Goal: Complete application form: Complete application form

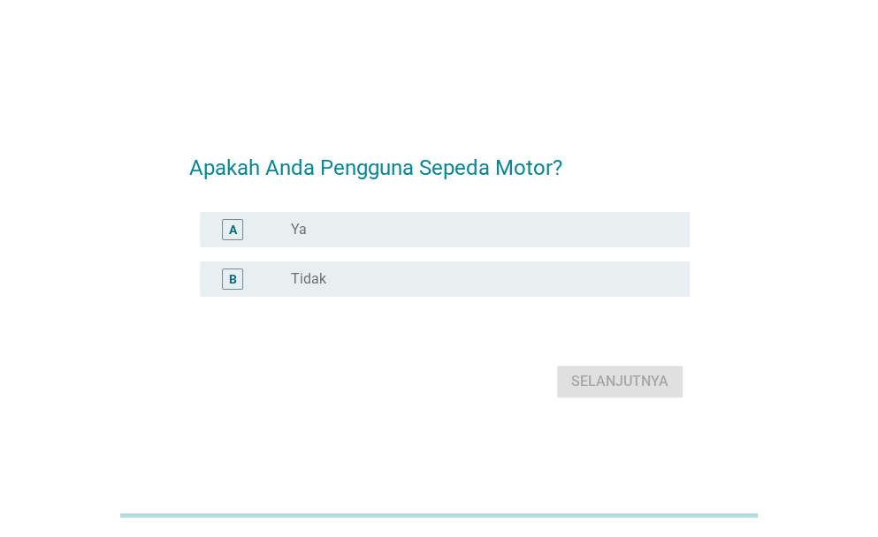
click at [297, 233] on label "Ya" at bounding box center [299, 230] width 16 height 18
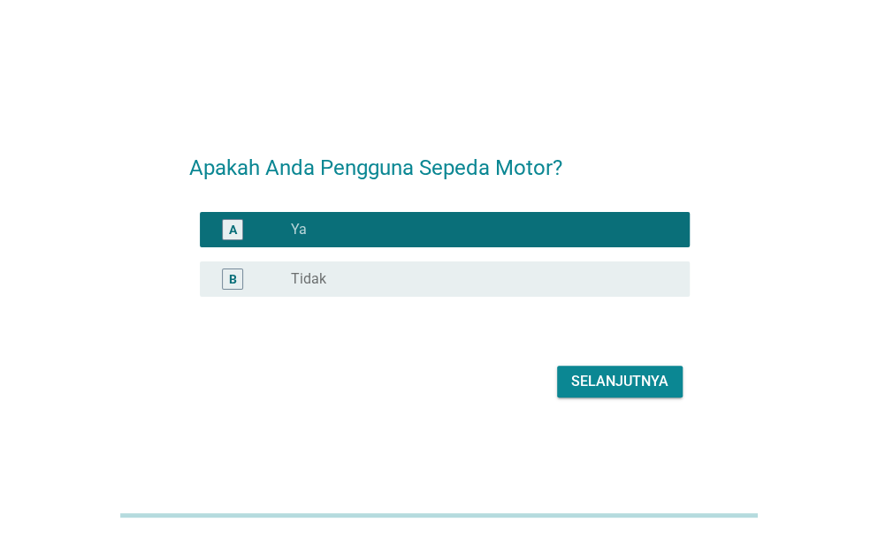
click at [606, 377] on div "Selanjutnya" at bounding box center [619, 381] width 97 height 21
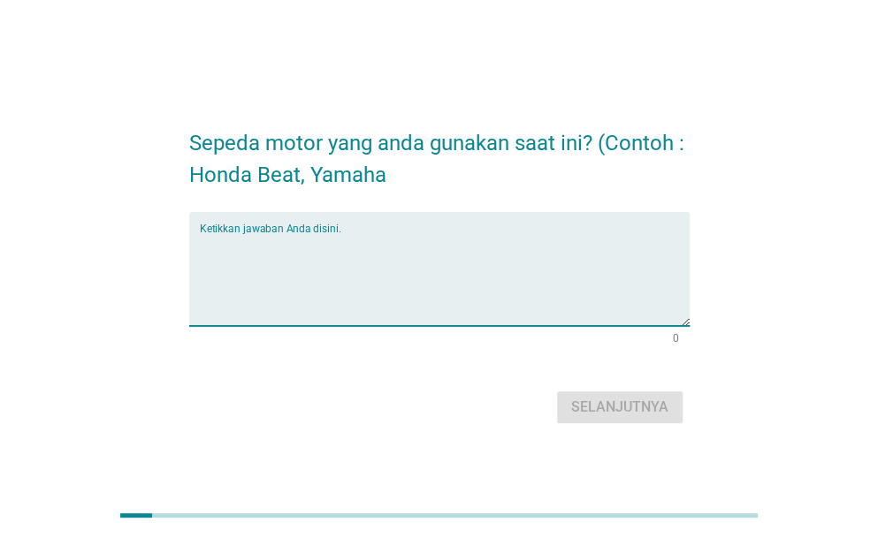
click at [378, 298] on textarea "Ketikkan jawaban Anda disini." at bounding box center [445, 279] width 490 height 93
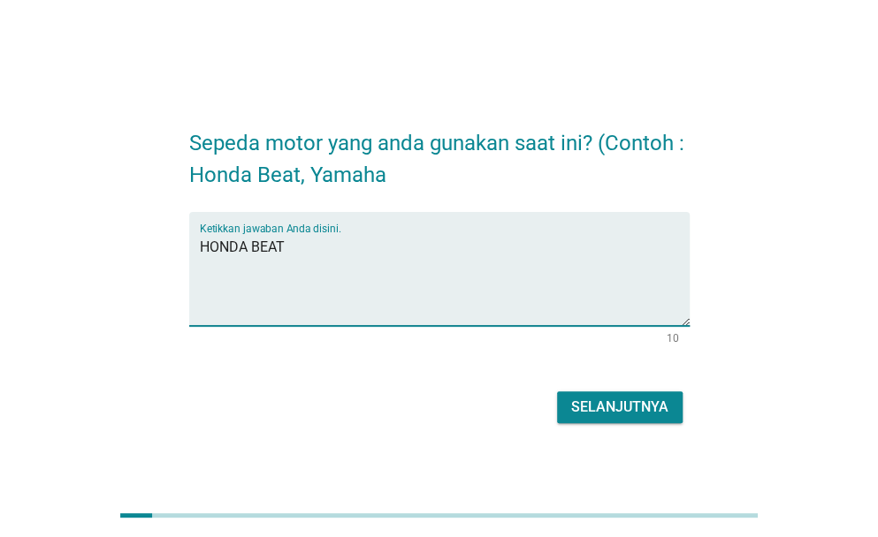
type textarea "HONDA BEAT"
click at [648, 412] on div "Selanjutnya" at bounding box center [619, 407] width 97 height 21
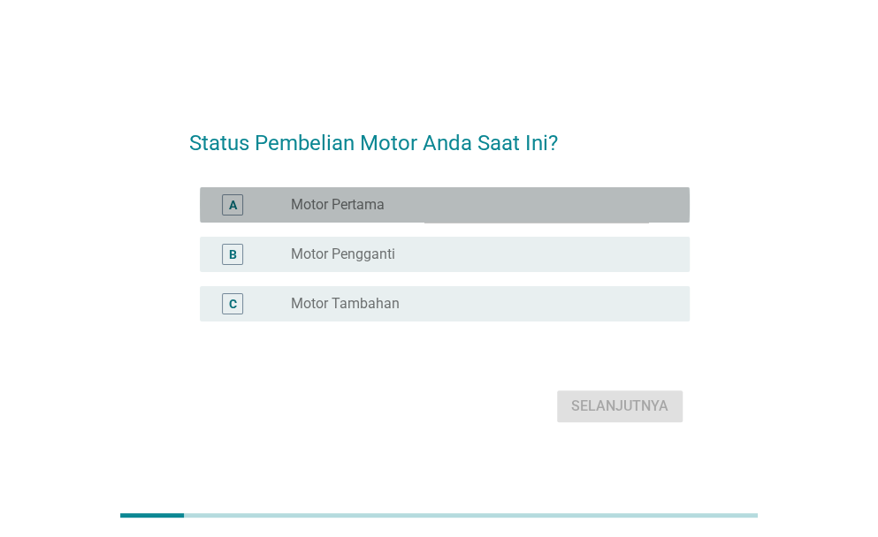
click at [353, 206] on label "Motor Pertama" at bounding box center [338, 205] width 94 height 18
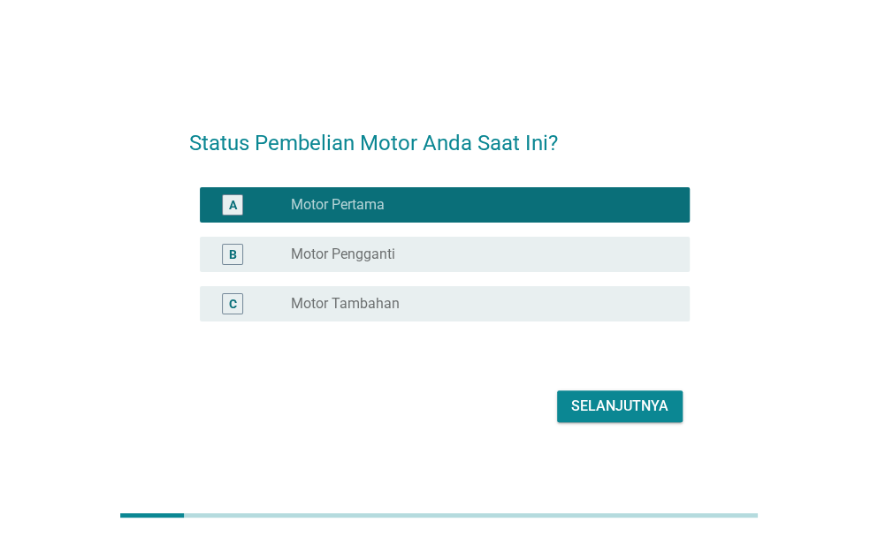
click at [614, 404] on div "Selanjutnya" at bounding box center [619, 406] width 97 height 21
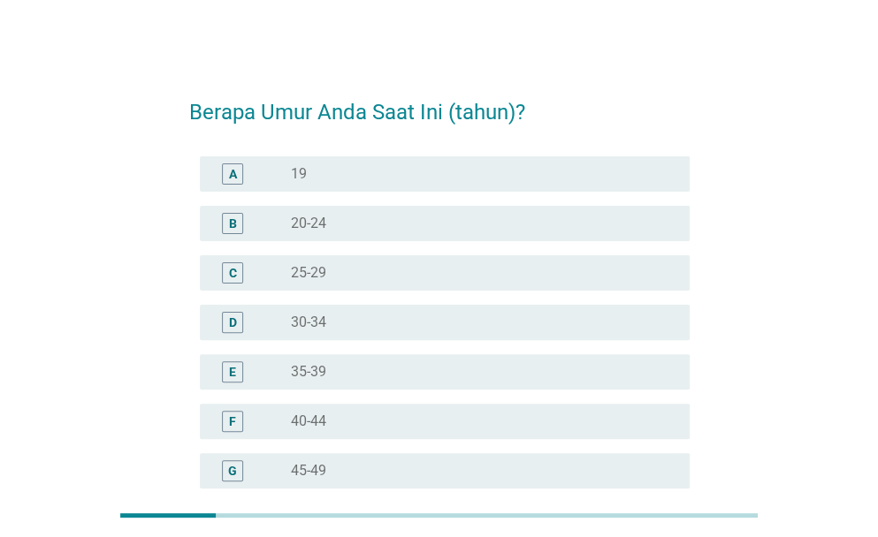
click at [332, 273] on div "radio_button_unchecked 25-29" at bounding box center [476, 273] width 370 height 18
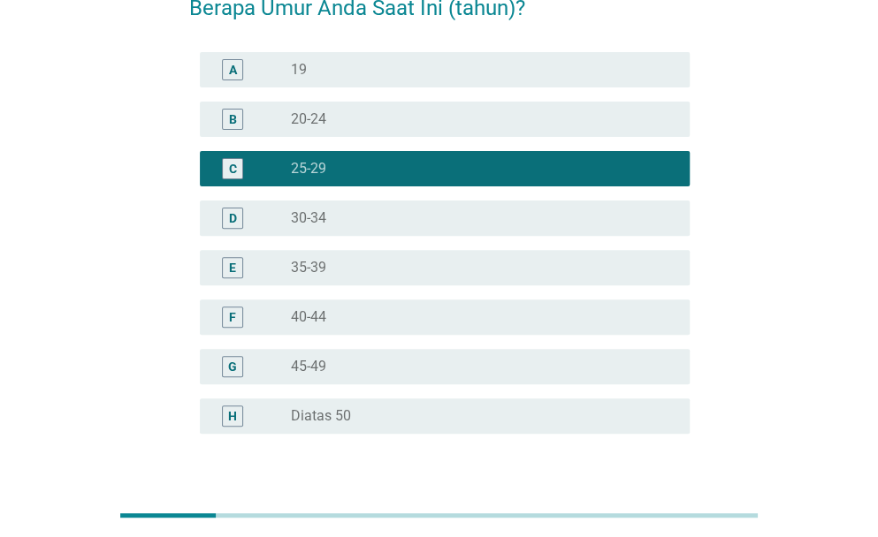
scroll to position [228, 0]
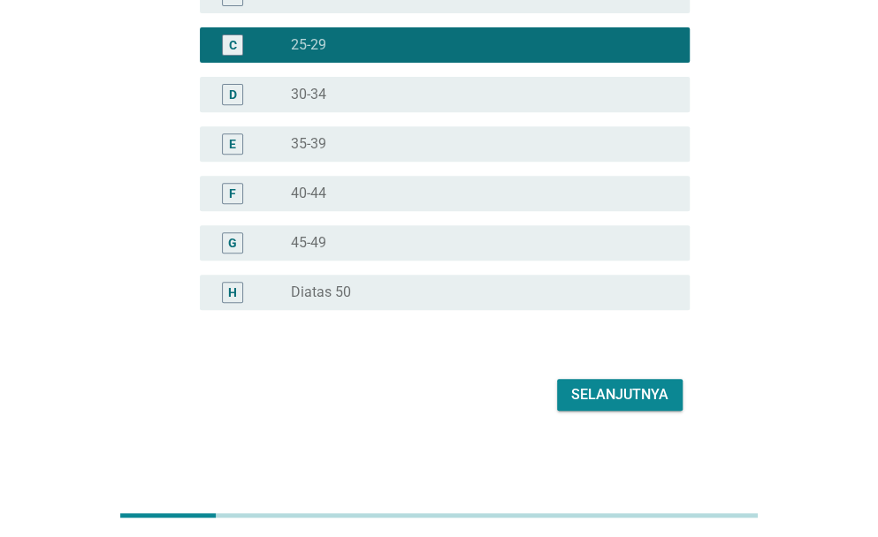
click at [594, 402] on div "Selanjutnya" at bounding box center [619, 394] width 97 height 21
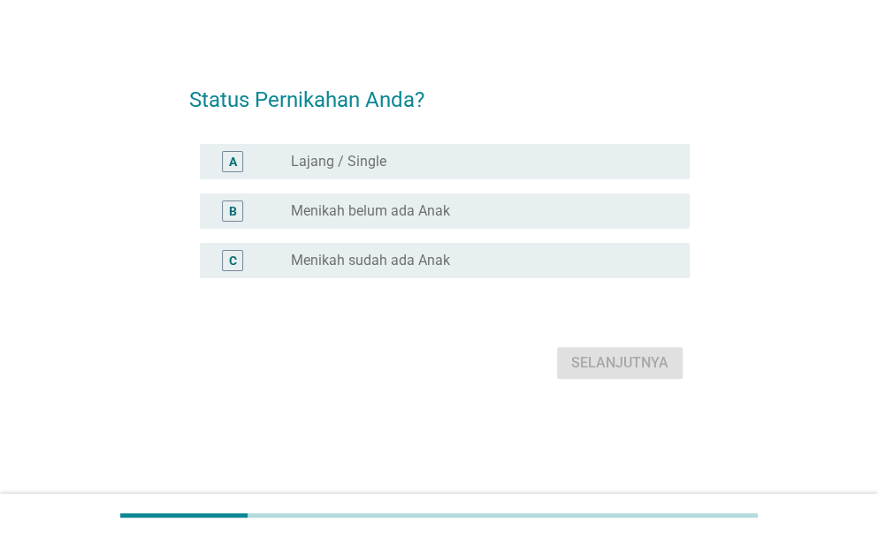
scroll to position [0, 0]
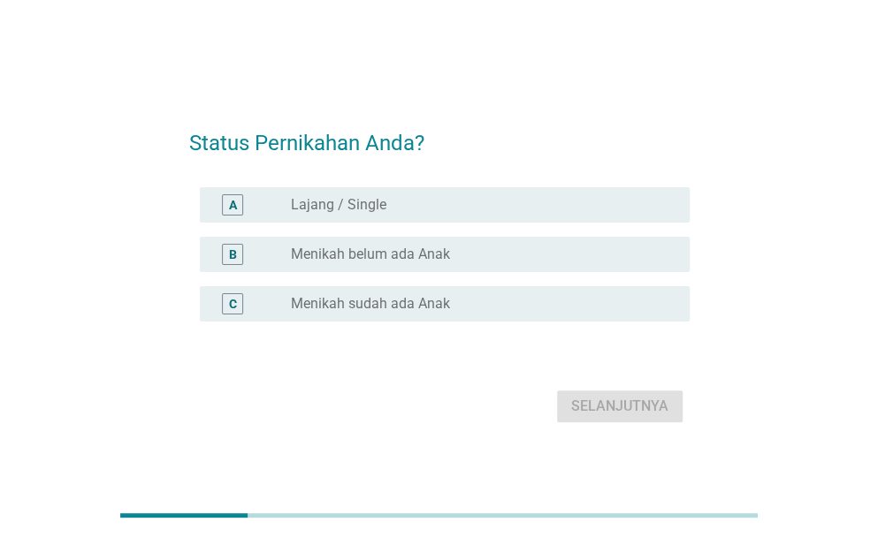
click at [385, 305] on label "Menikah sudah ada Anak" at bounding box center [370, 304] width 159 height 18
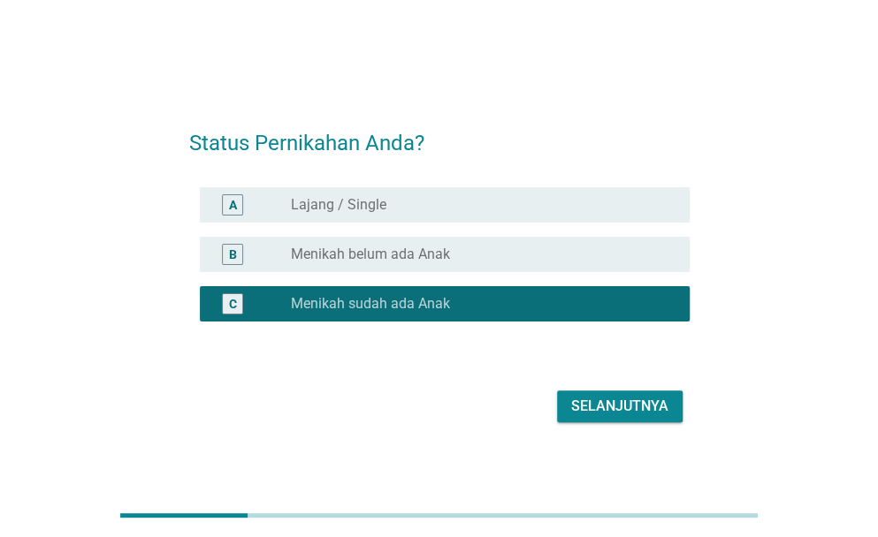
click at [552, 395] on div "Selanjutnya" at bounding box center [439, 406] width 500 height 42
click at [578, 413] on div "Selanjutnya" at bounding box center [619, 406] width 97 height 21
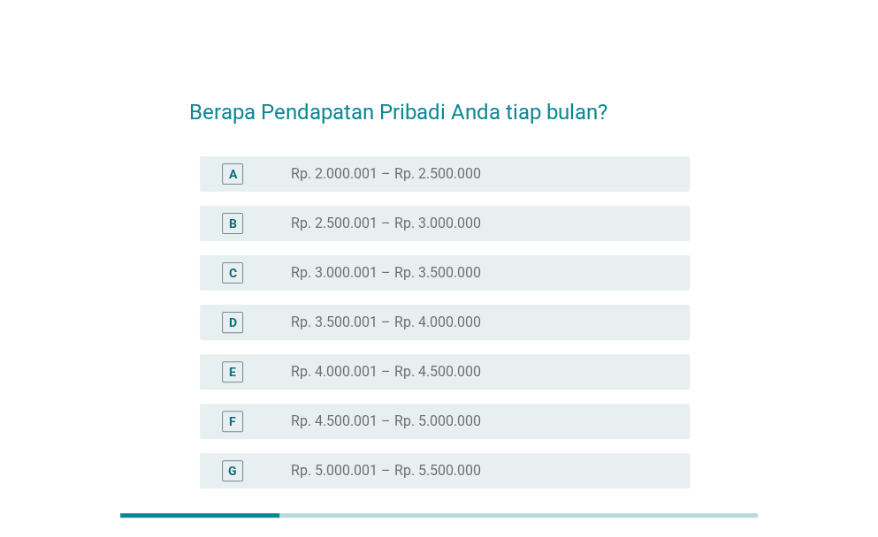
click at [429, 224] on label "Rp. 2.500.001 – Rp. 3.000.000" at bounding box center [386, 224] width 190 height 18
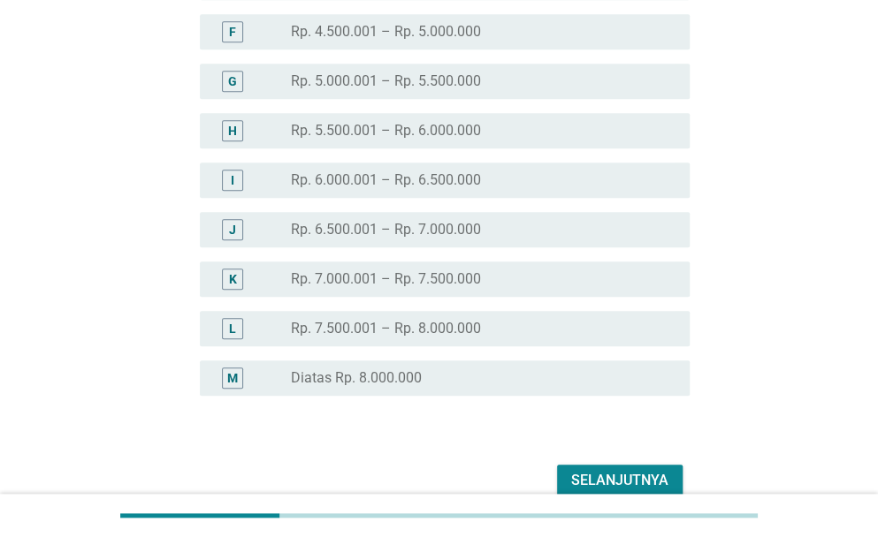
scroll to position [475, 0]
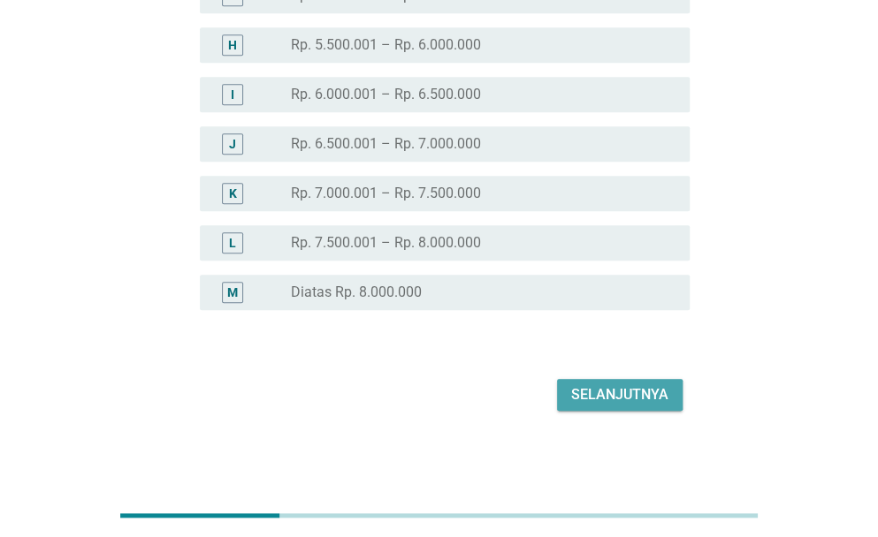
click at [587, 383] on button "Selanjutnya" at bounding box center [619, 395] width 125 height 32
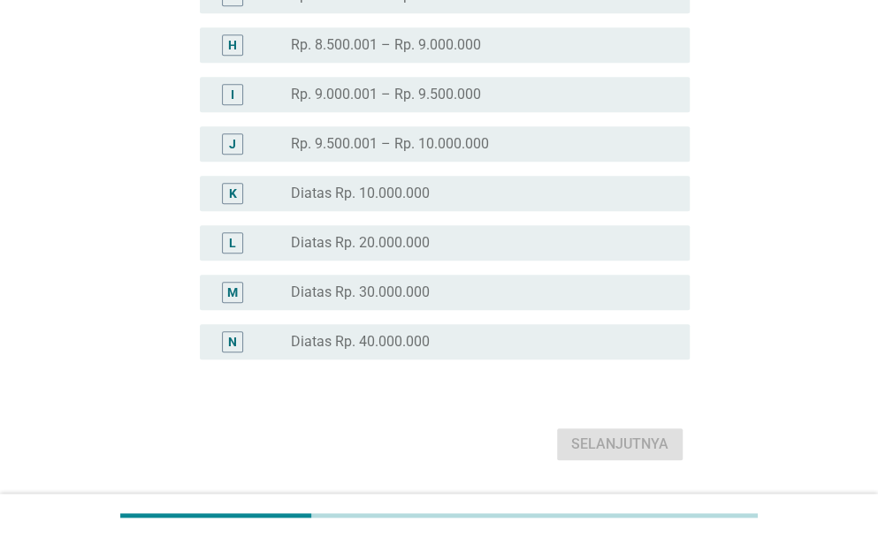
scroll to position [0, 0]
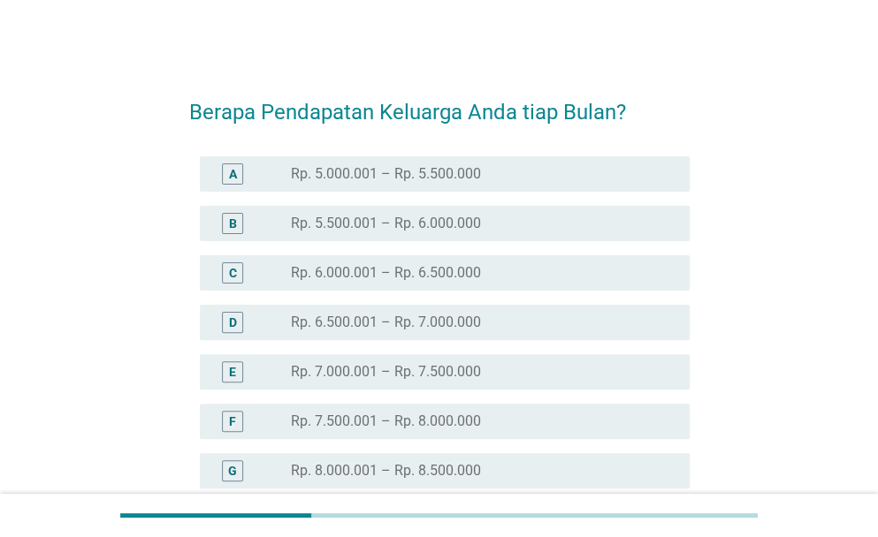
click at [398, 229] on label "Rp. 5.500.001 – Rp. 6.000.000" at bounding box center [386, 224] width 190 height 18
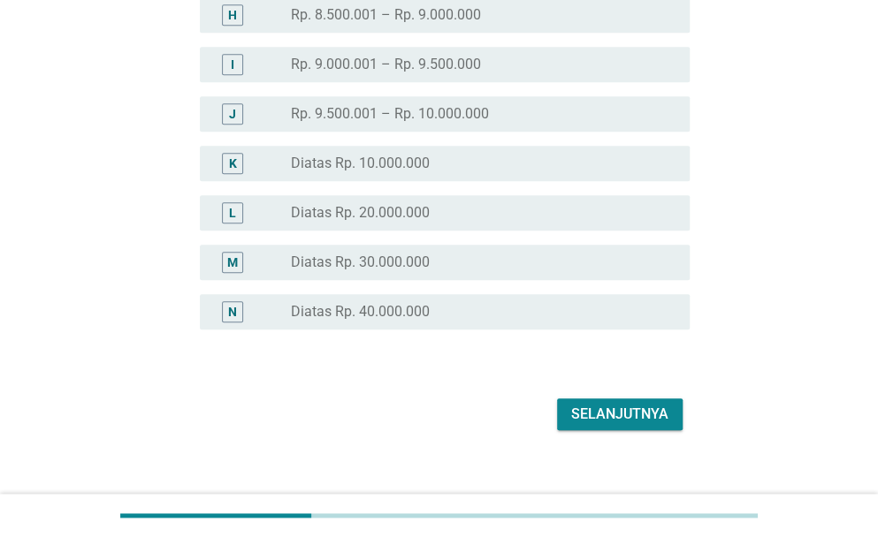
scroll to position [525, 0]
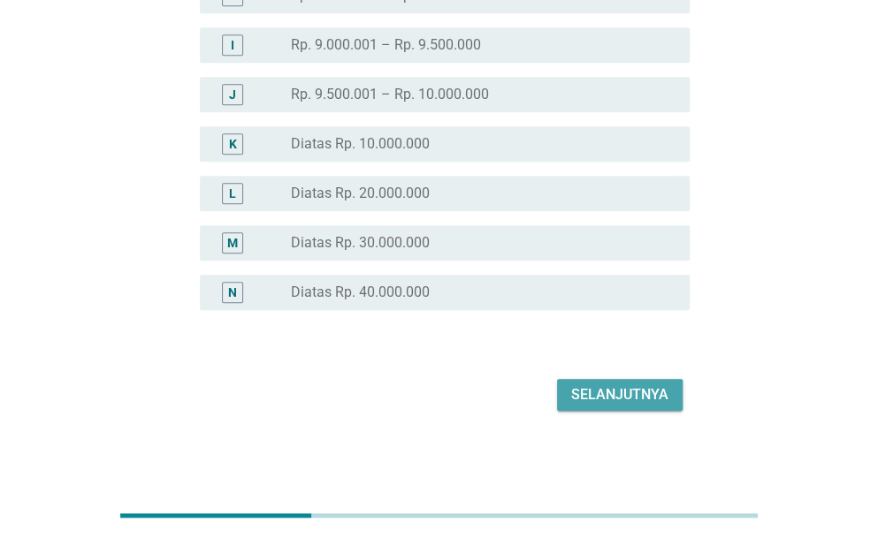
click at [608, 397] on div "Selanjutnya" at bounding box center [619, 394] width 97 height 21
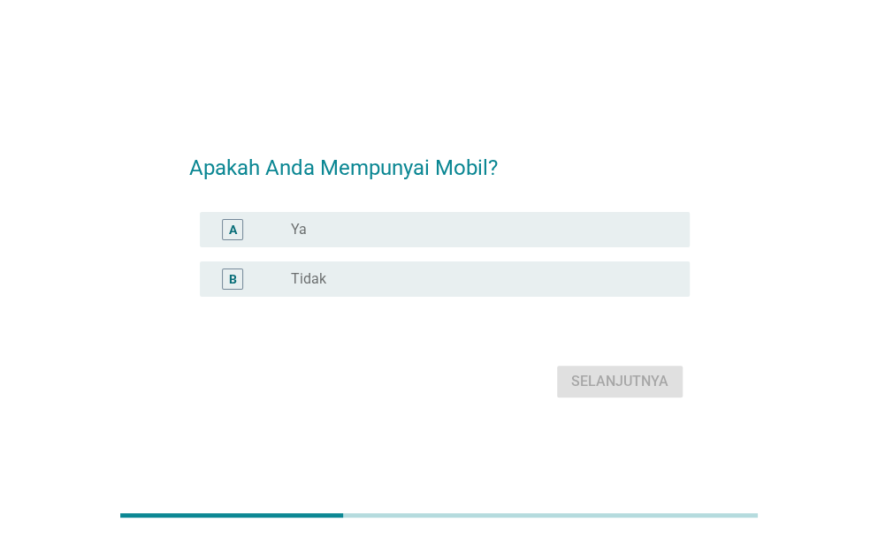
click at [338, 279] on div "radio_button_unchecked Tidak" at bounding box center [476, 279] width 370 height 18
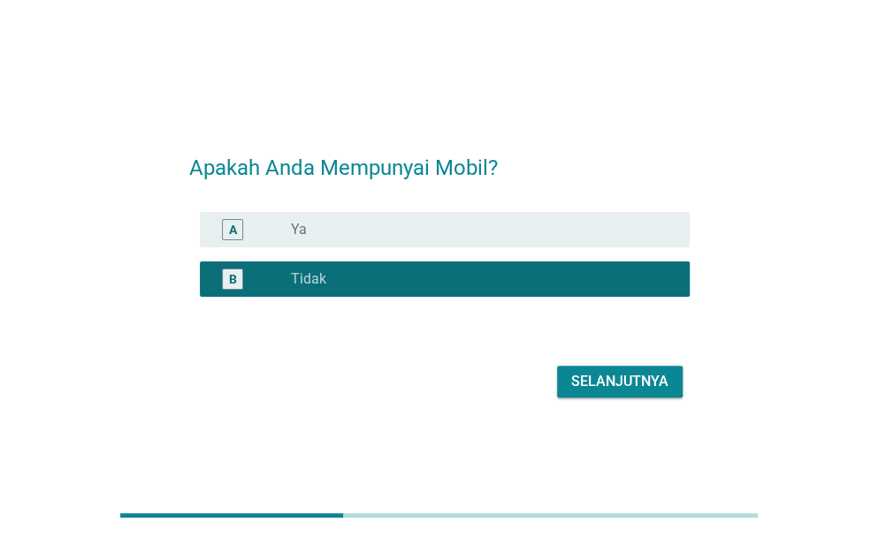
click at [581, 382] on div "Selanjutnya" at bounding box center [619, 381] width 97 height 21
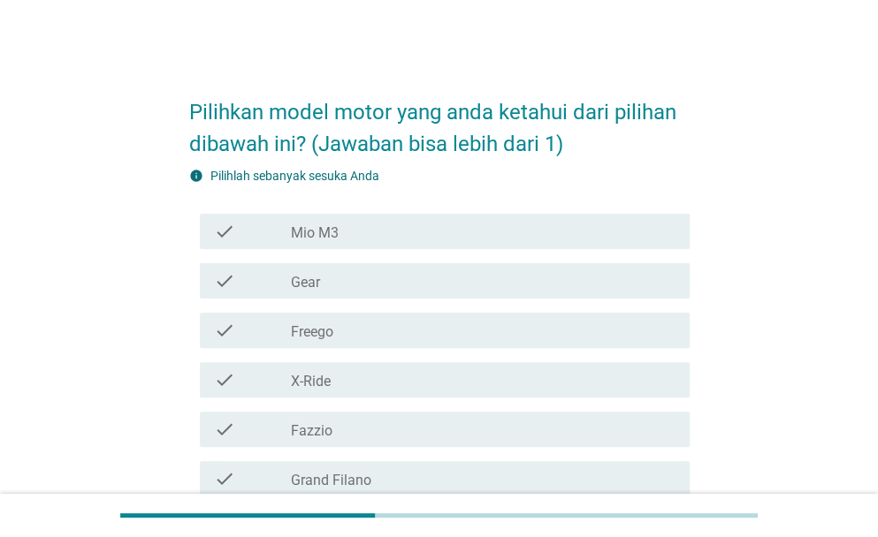
scroll to position [88, 0]
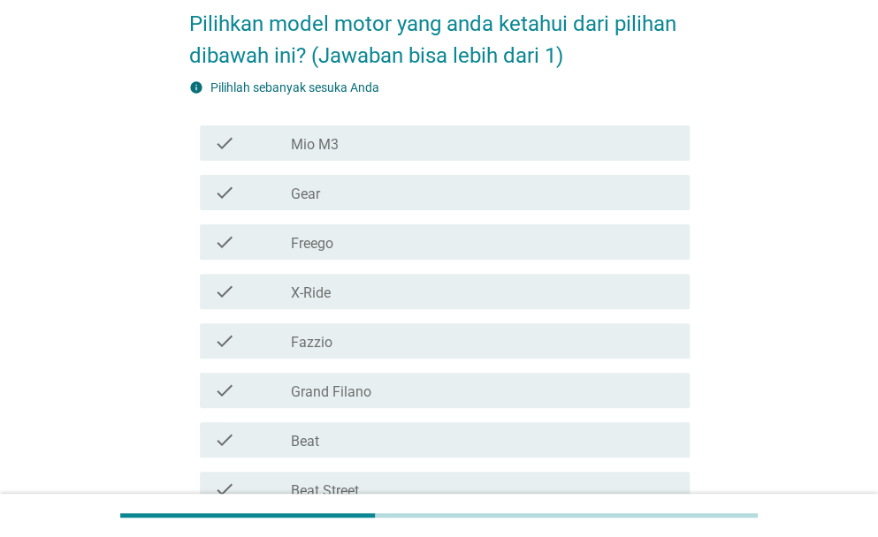
click at [360, 338] on div "check_box_outline_blank Fazzio" at bounding box center [483, 341] width 384 height 21
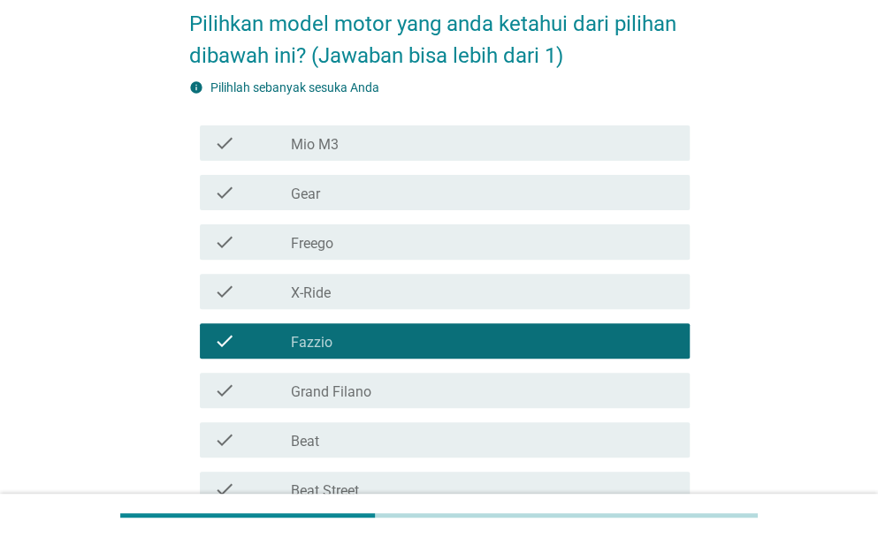
click at [350, 388] on label "Grand Filano" at bounding box center [331, 393] width 80 height 18
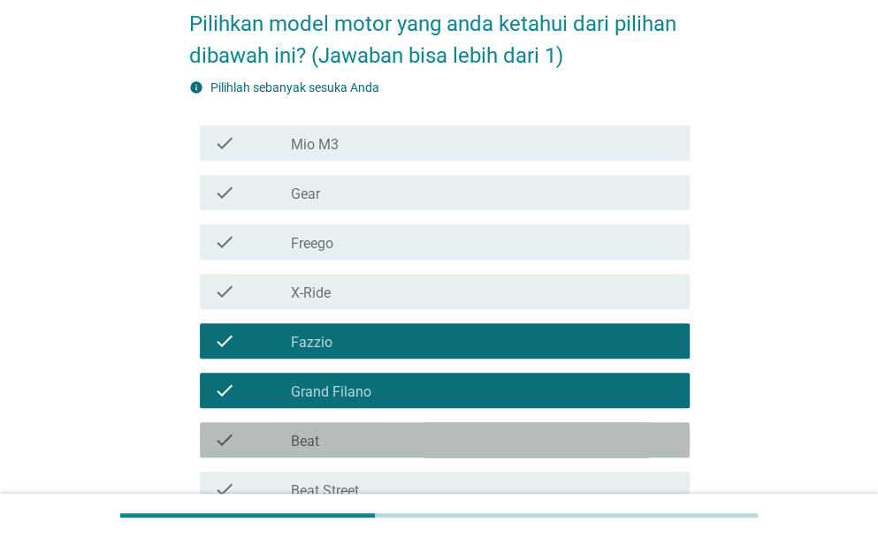
click at [338, 439] on div "check_box_outline_blank Beat" at bounding box center [483, 440] width 384 height 21
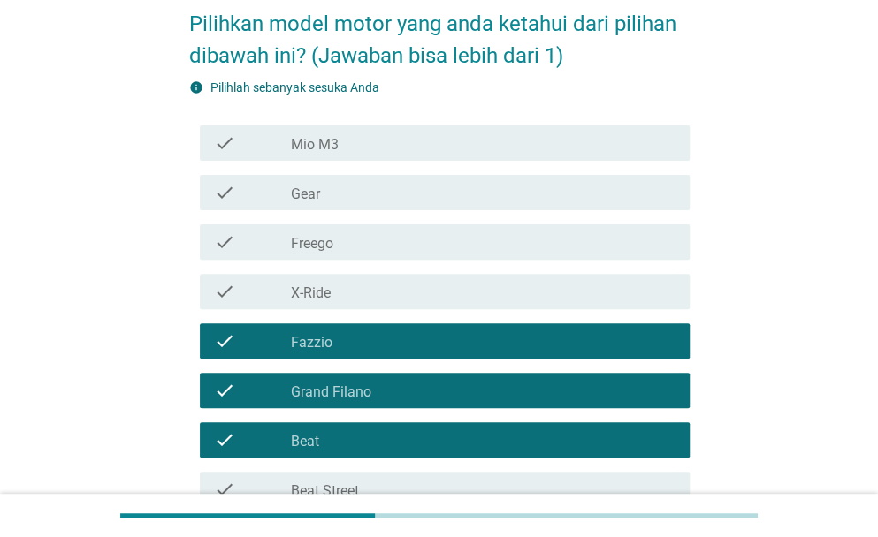
click at [344, 480] on div "check_box_outline_blank Beat Street" at bounding box center [483, 489] width 384 height 21
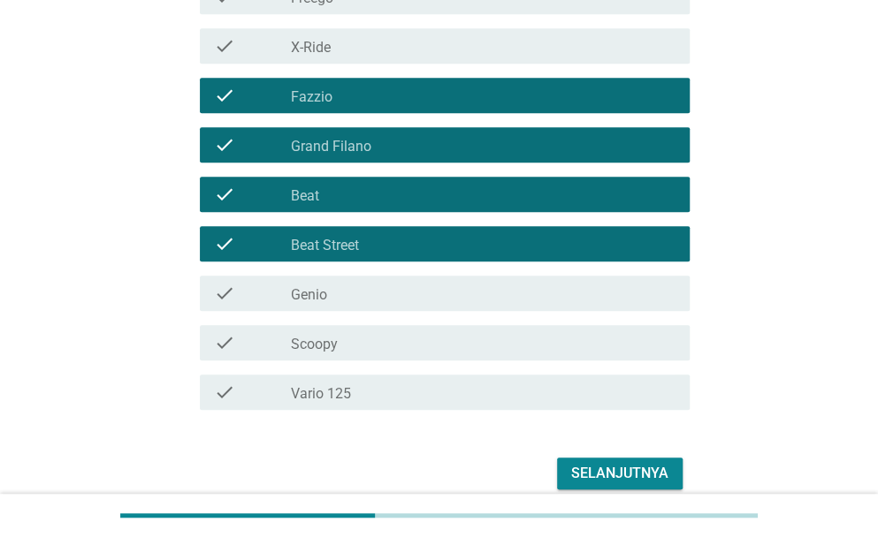
scroll to position [354, 0]
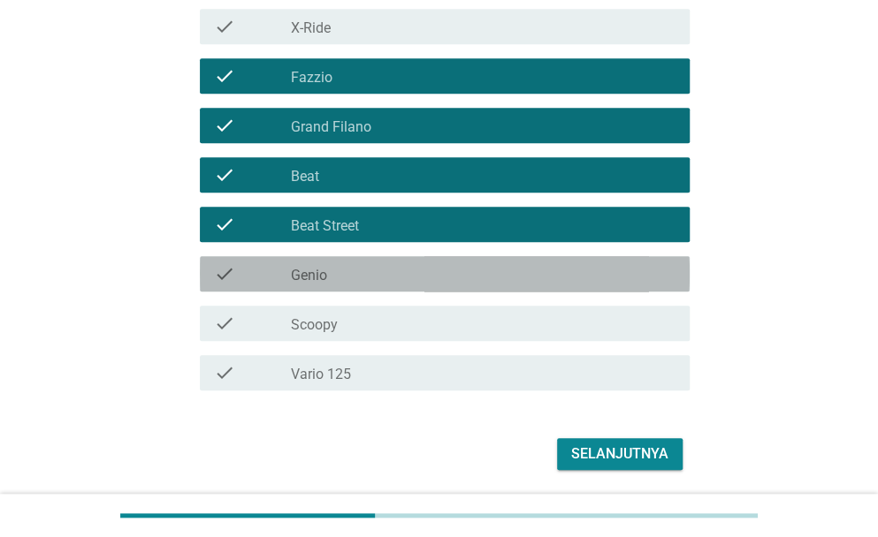
click at [341, 273] on div "check_box_outline_blank Genio" at bounding box center [483, 273] width 384 height 21
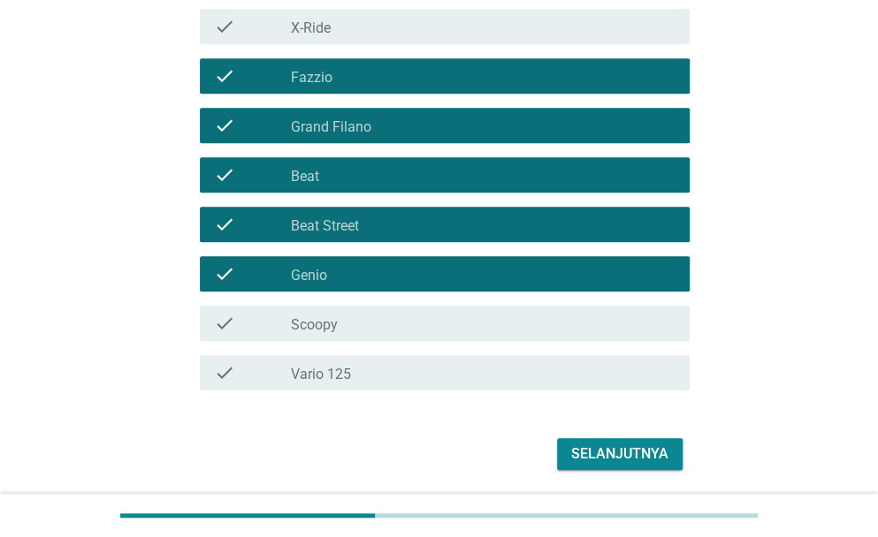
click at [344, 319] on div "check_box_outline_blank Scoopy" at bounding box center [483, 323] width 384 height 21
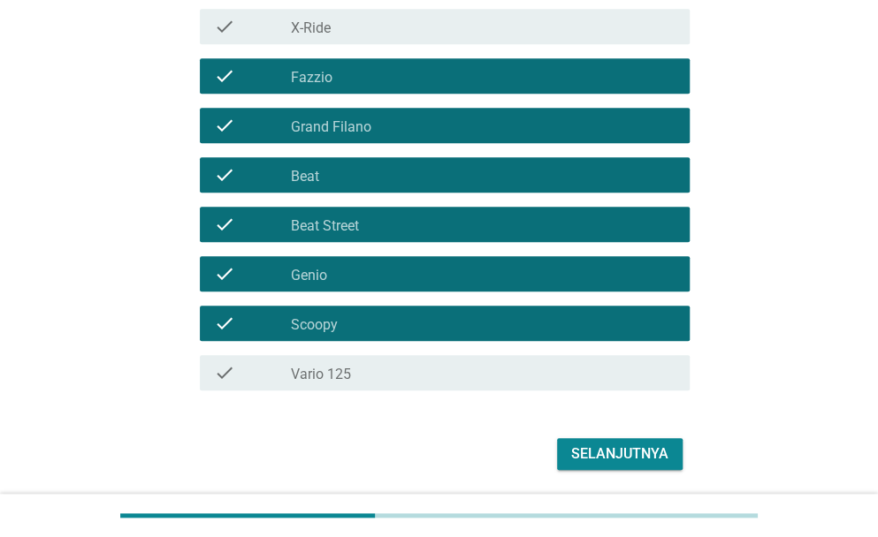
click at [358, 384] on div "check check_box_outline_blank Vario 125" at bounding box center [445, 372] width 490 height 35
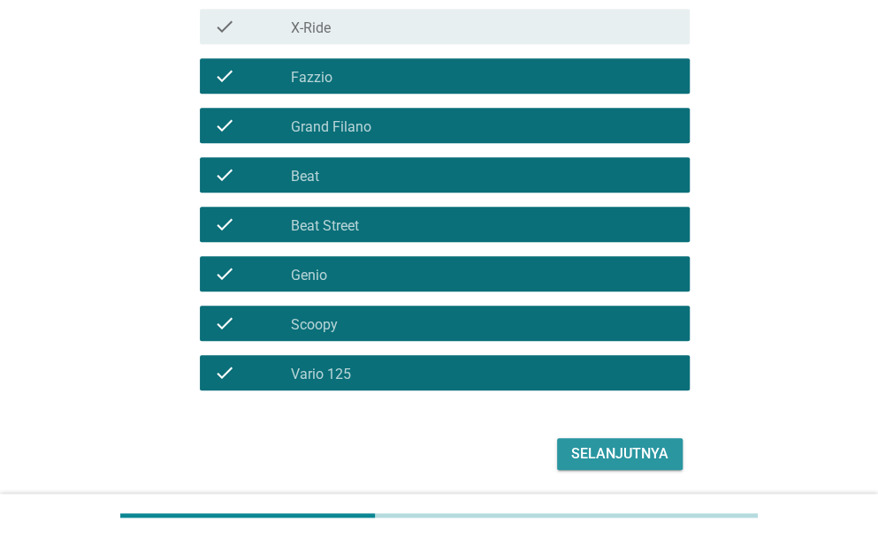
click at [559, 449] on button "Selanjutnya" at bounding box center [619, 454] width 125 height 32
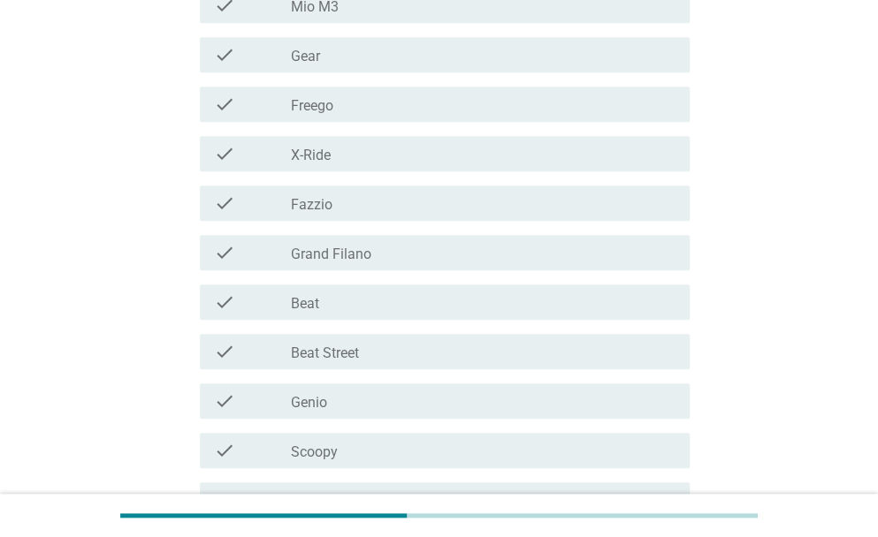
click at [306, 203] on label "Fazzio" at bounding box center [312, 205] width 42 height 18
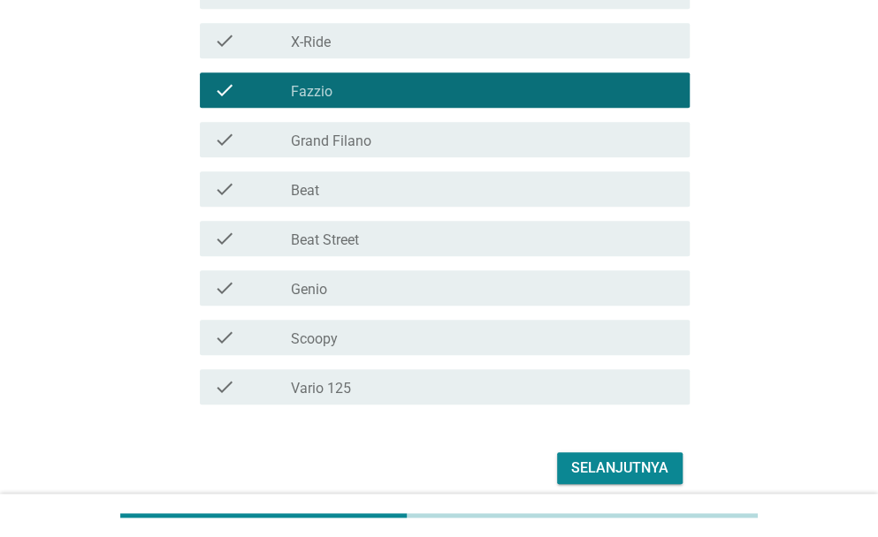
scroll to position [540, 0]
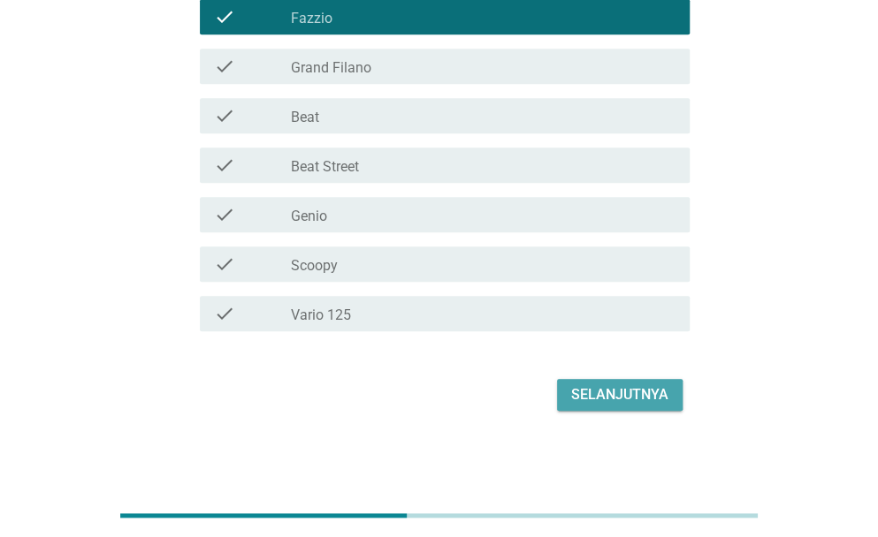
click at [608, 400] on div "Selanjutnya" at bounding box center [619, 394] width 97 height 21
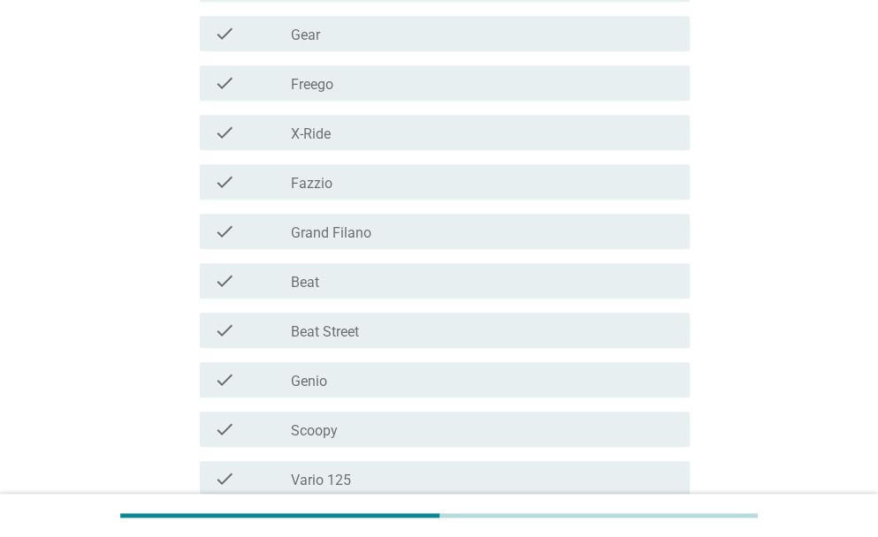
scroll to position [442, 0]
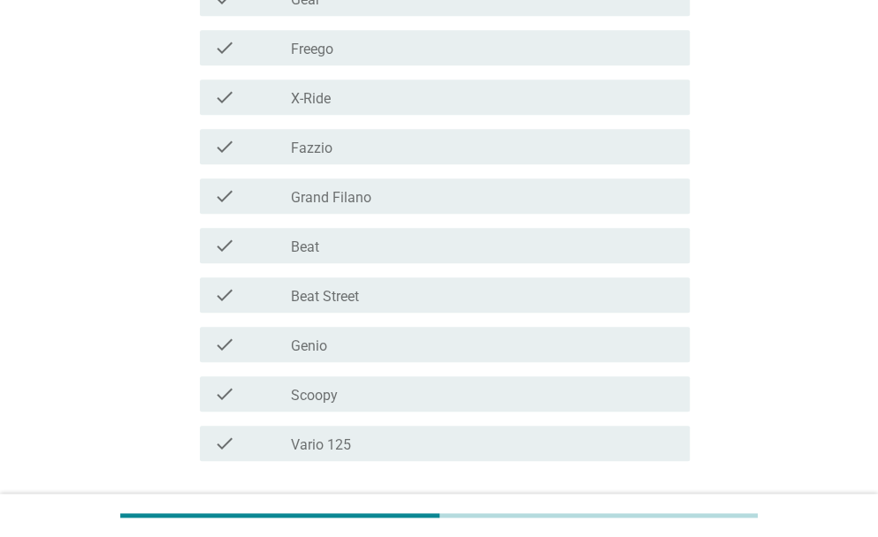
click at [341, 189] on label "Grand Filano" at bounding box center [331, 198] width 80 height 18
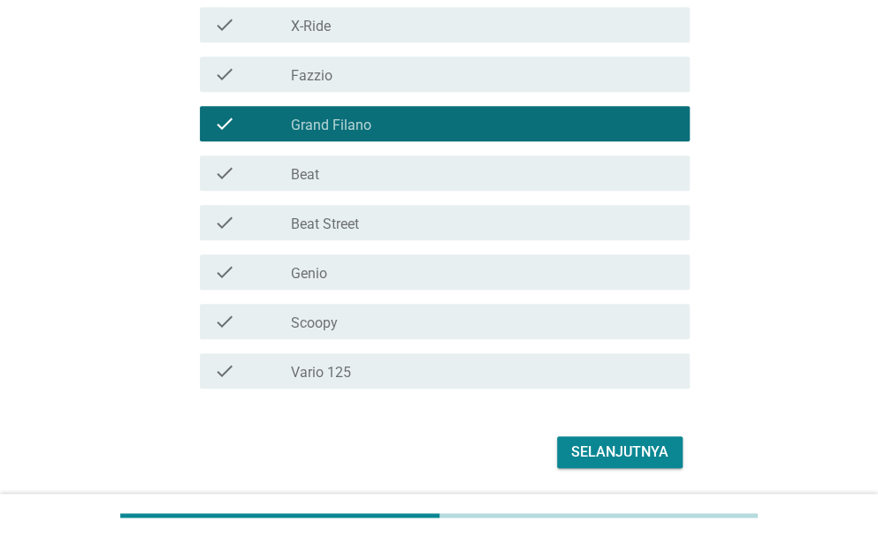
scroll to position [572, 0]
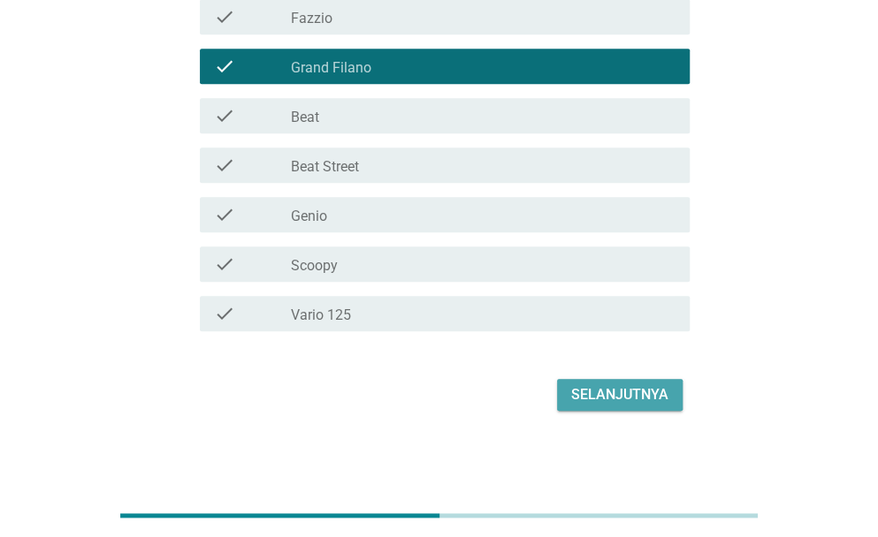
click at [610, 404] on div "Selanjutnya" at bounding box center [619, 394] width 97 height 21
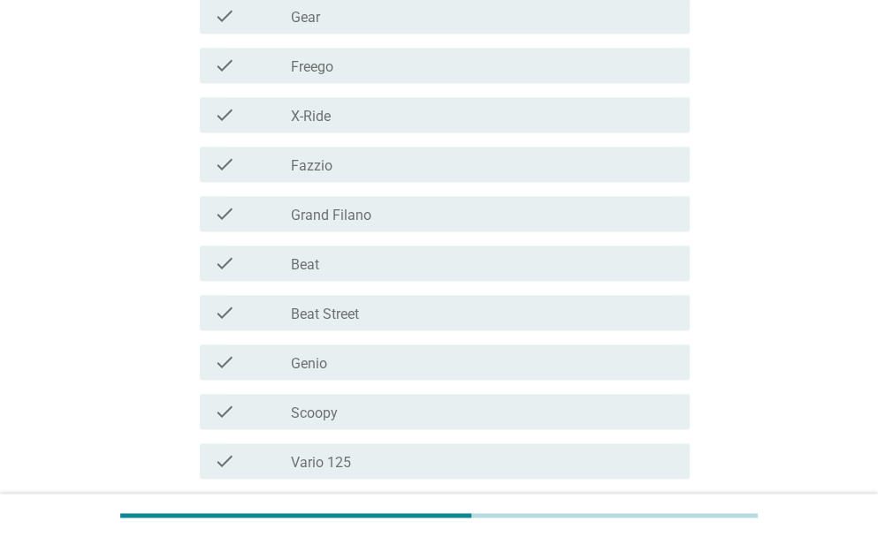
scroll to position [442, 0]
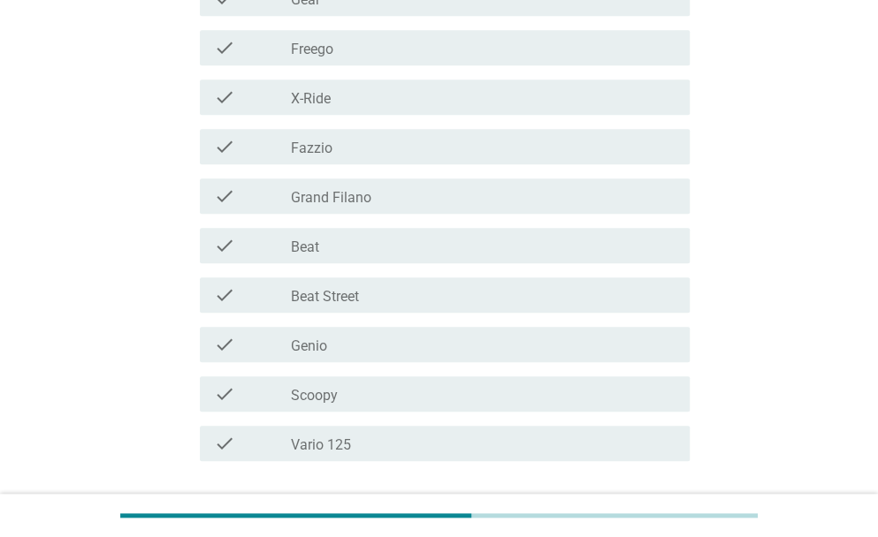
click at [336, 394] on label "Scoopy" at bounding box center [314, 396] width 47 height 18
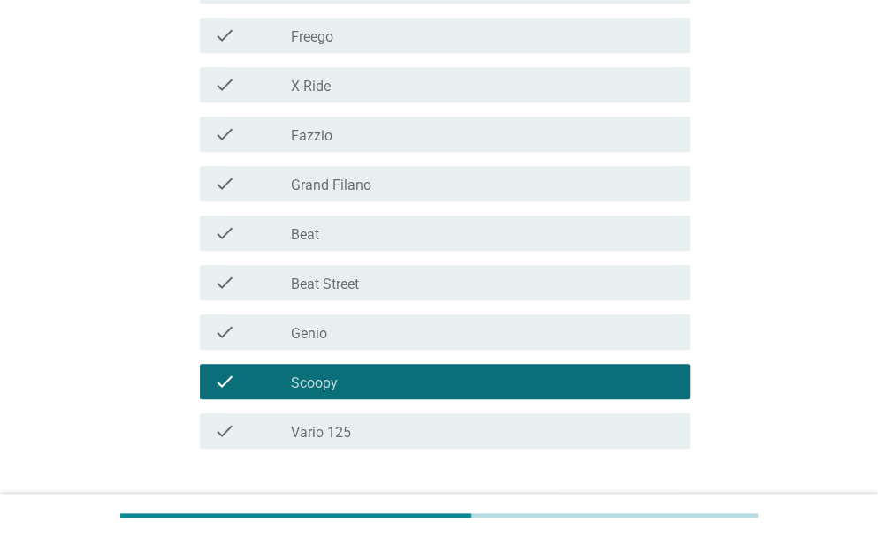
scroll to position [572, 0]
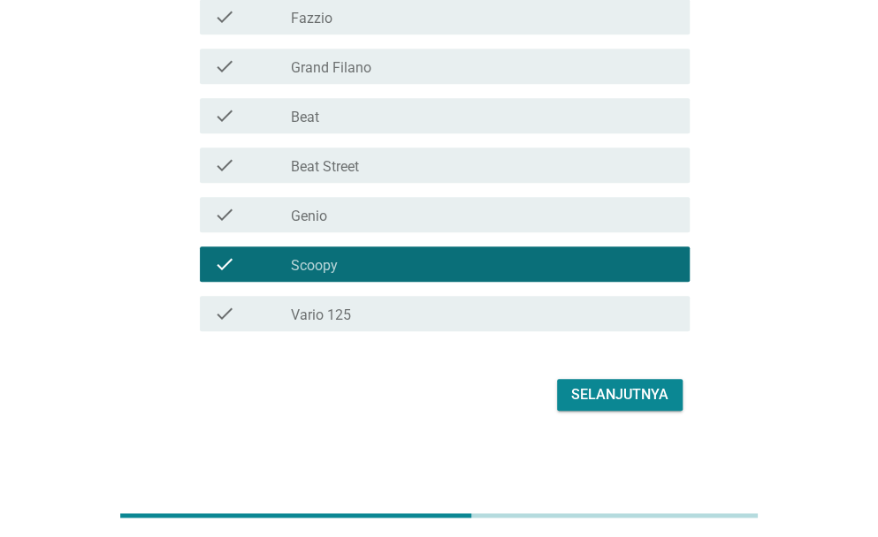
click at [589, 392] on div "Selanjutnya" at bounding box center [619, 394] width 97 height 21
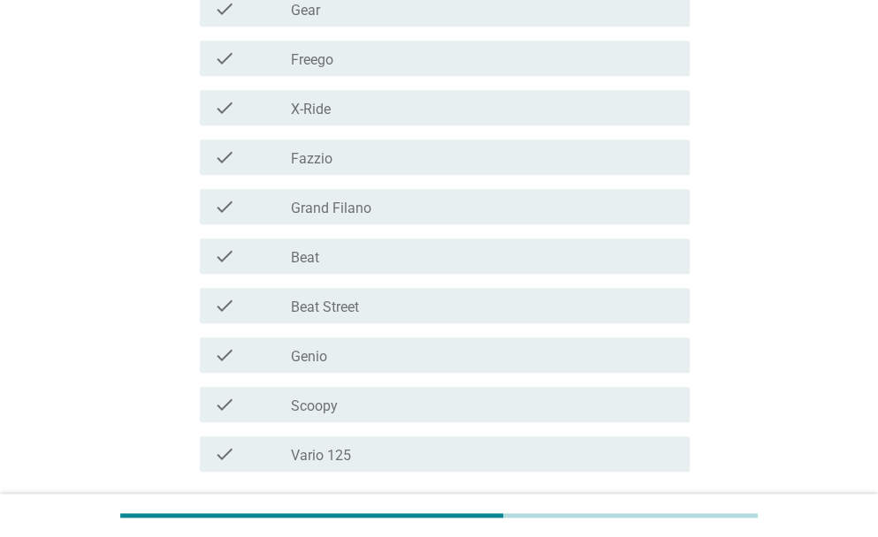
scroll to position [442, 0]
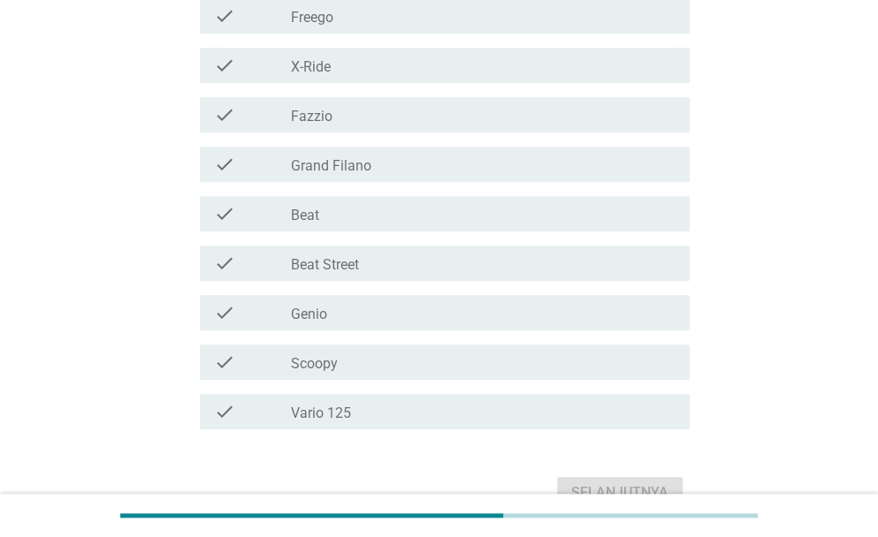
click at [348, 162] on label "Grand Filano" at bounding box center [331, 166] width 80 height 18
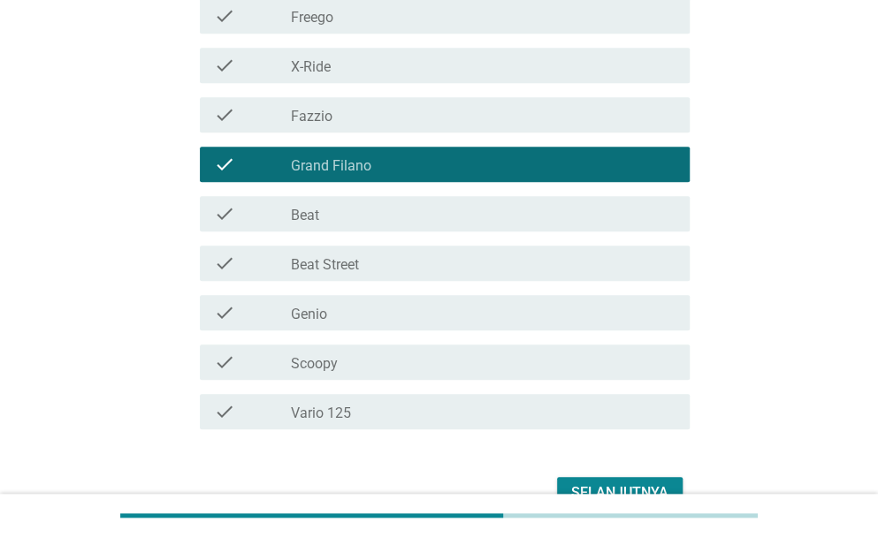
scroll to position [540, 0]
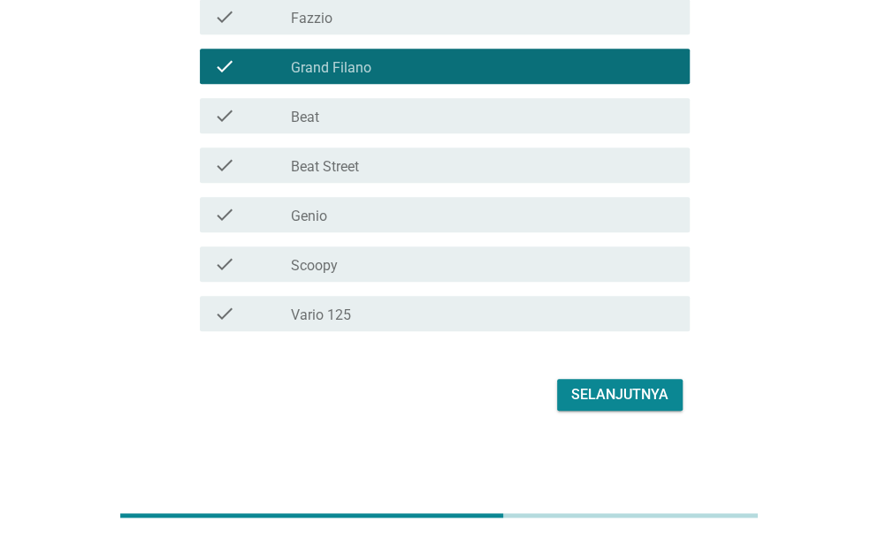
click at [621, 404] on div "Selanjutnya" at bounding box center [619, 394] width 97 height 21
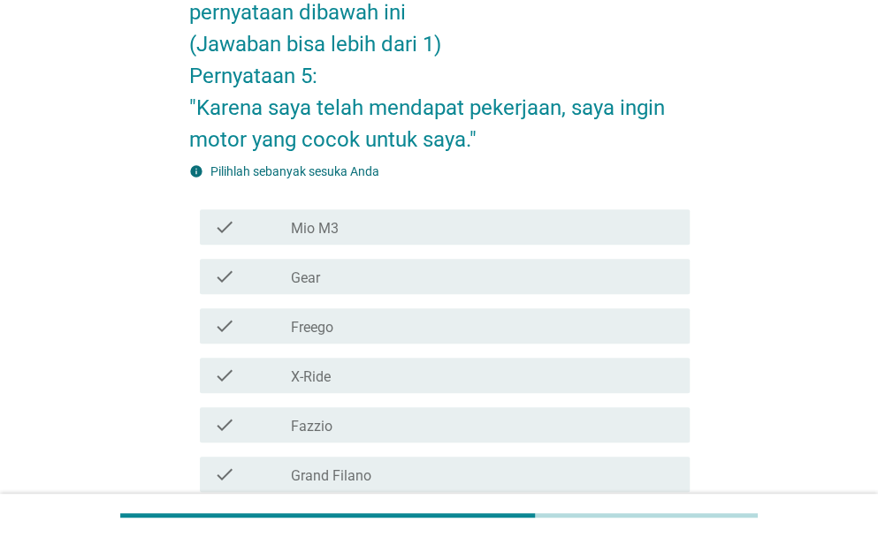
scroll to position [354, 0]
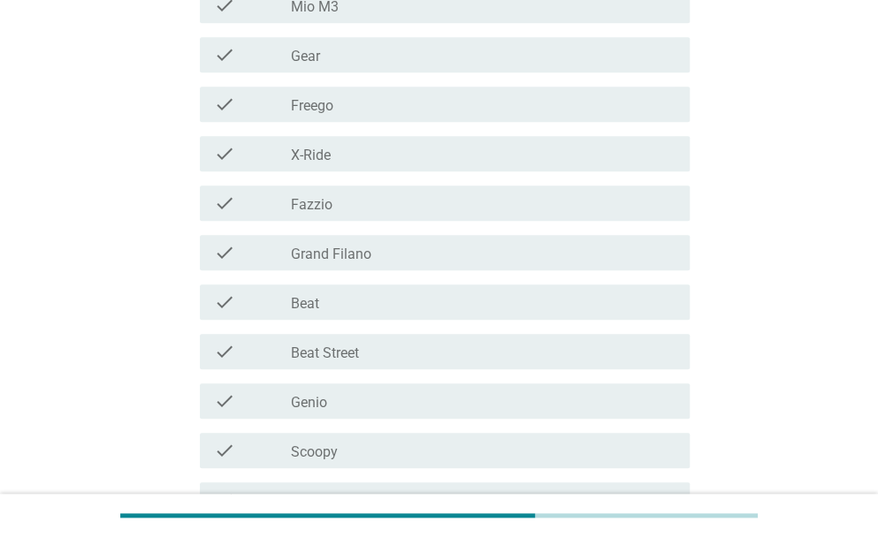
click at [348, 255] on label "Grand Filano" at bounding box center [331, 255] width 80 height 18
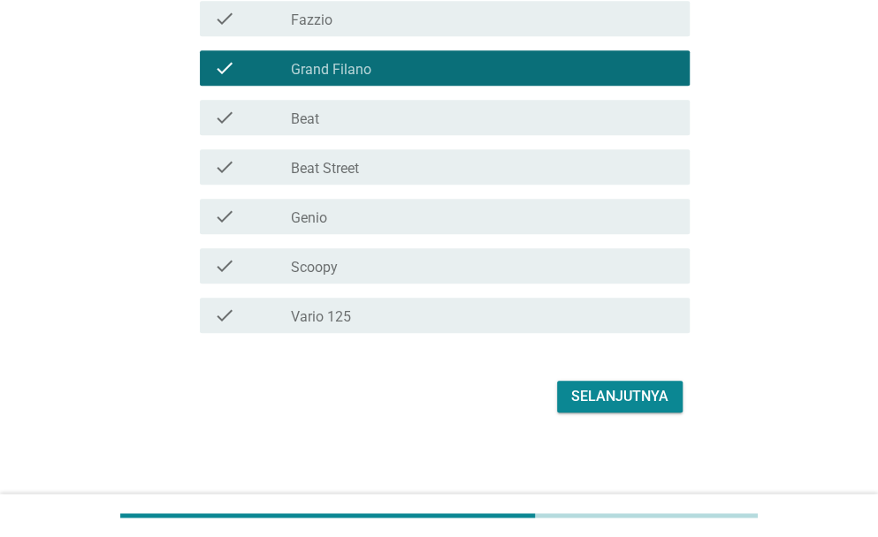
scroll to position [540, 0]
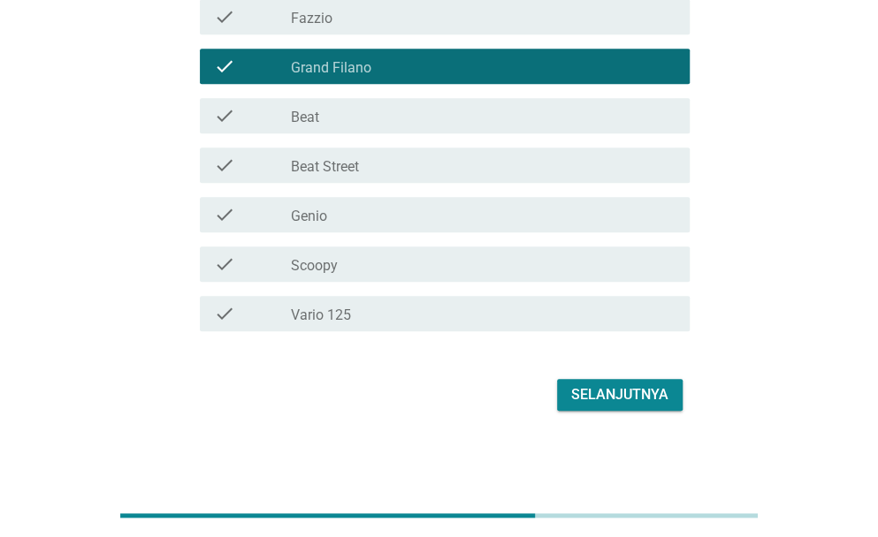
click at [659, 397] on div "Selanjutnya" at bounding box center [619, 394] width 97 height 21
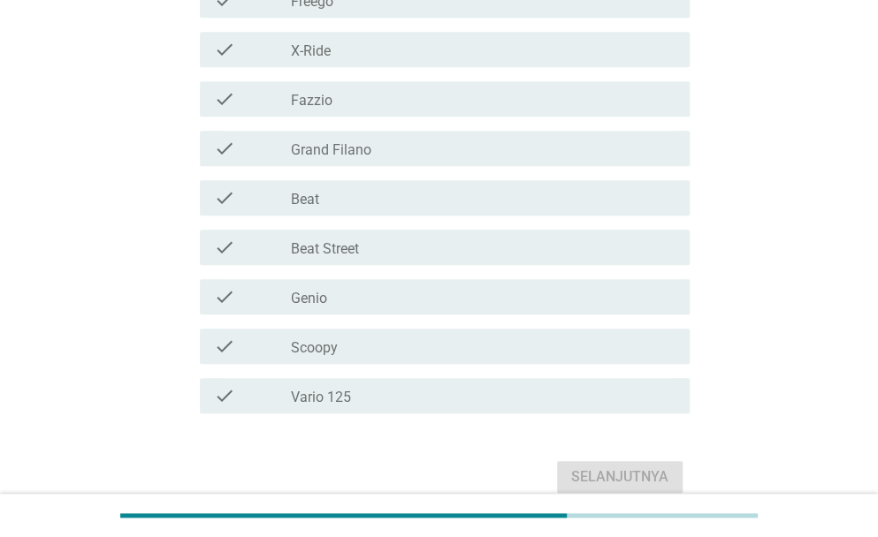
scroll to position [530, 0]
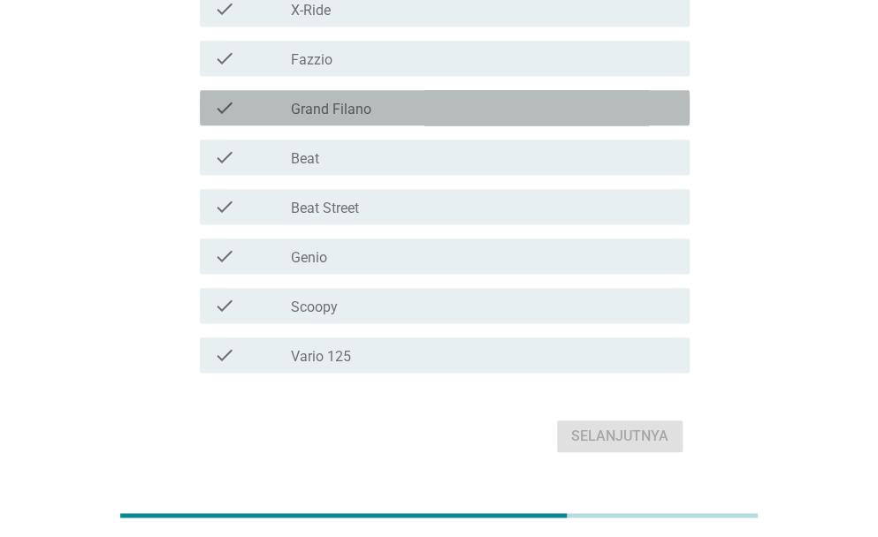
click at [359, 94] on div "check check_box_outline_blank Grand Filano" at bounding box center [445, 107] width 490 height 35
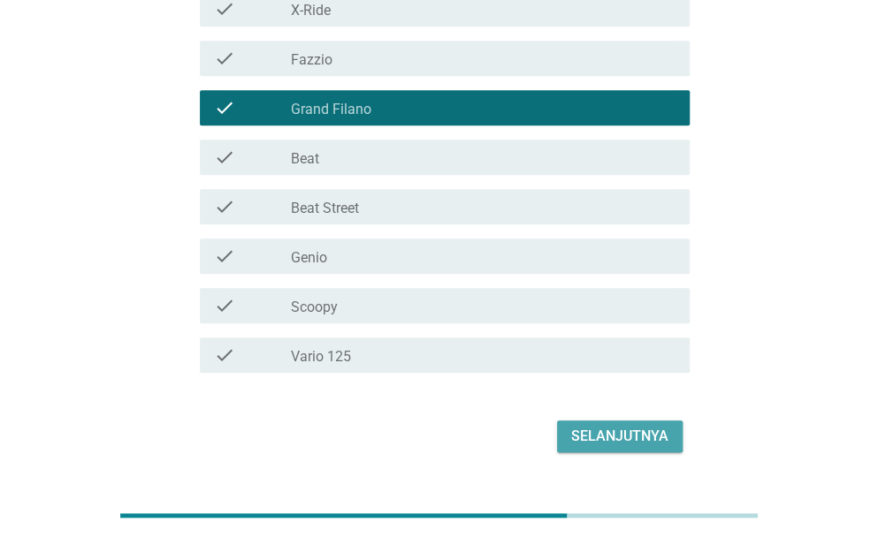
click at [610, 440] on div "Selanjutnya" at bounding box center [619, 436] width 97 height 21
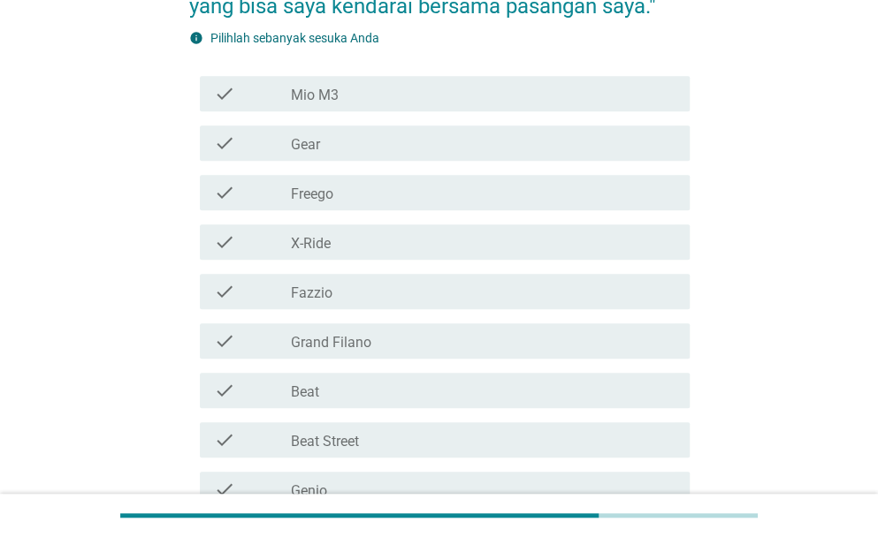
scroll to position [442, 0]
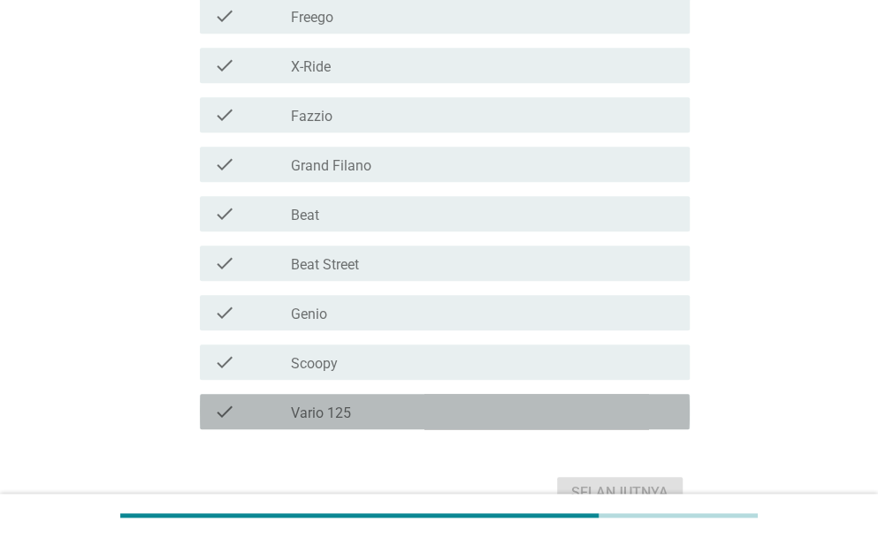
drag, startPoint x: 314, startPoint y: 409, endPoint x: 472, endPoint y: 441, distance: 161.4
click at [315, 410] on label "Vario 125" at bounding box center [321, 414] width 60 height 18
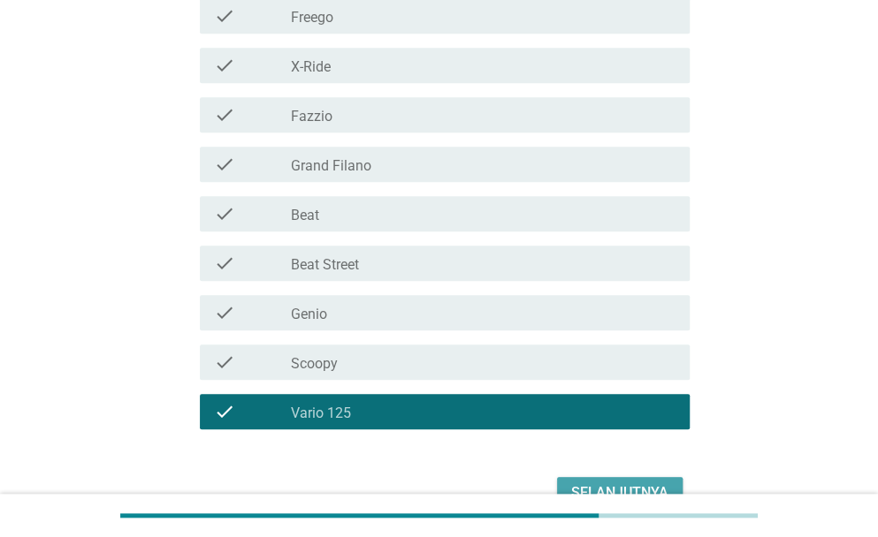
click at [630, 477] on button "Selanjutnya" at bounding box center [619, 493] width 125 height 32
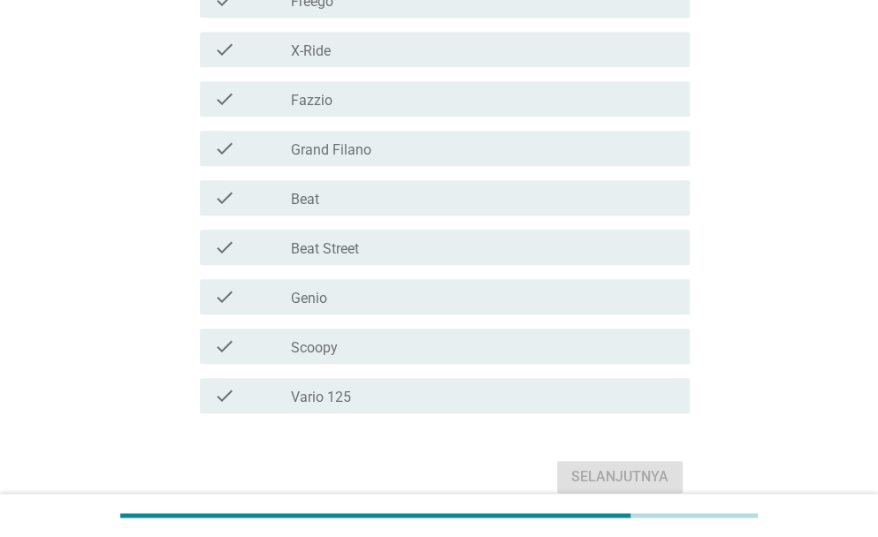
scroll to position [530, 0]
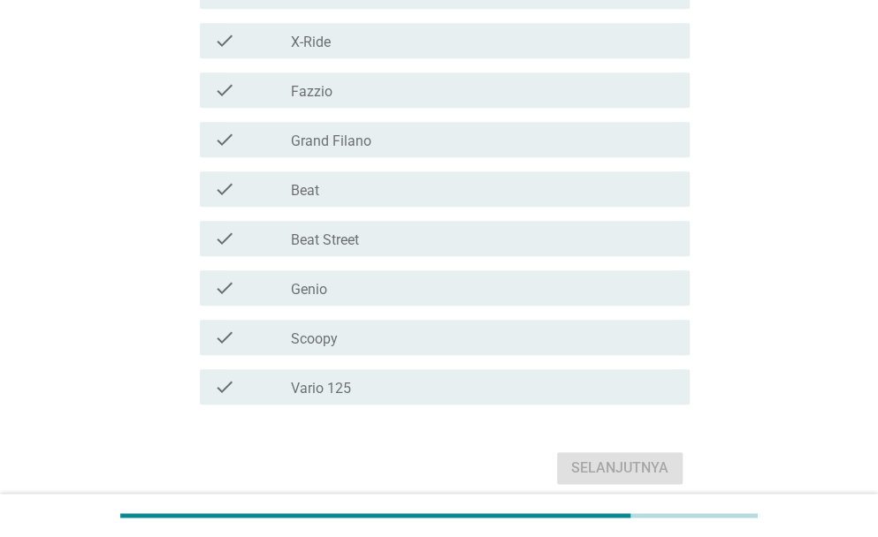
click at [354, 377] on div "check_box_outline_blank Vario 125" at bounding box center [483, 386] width 384 height 21
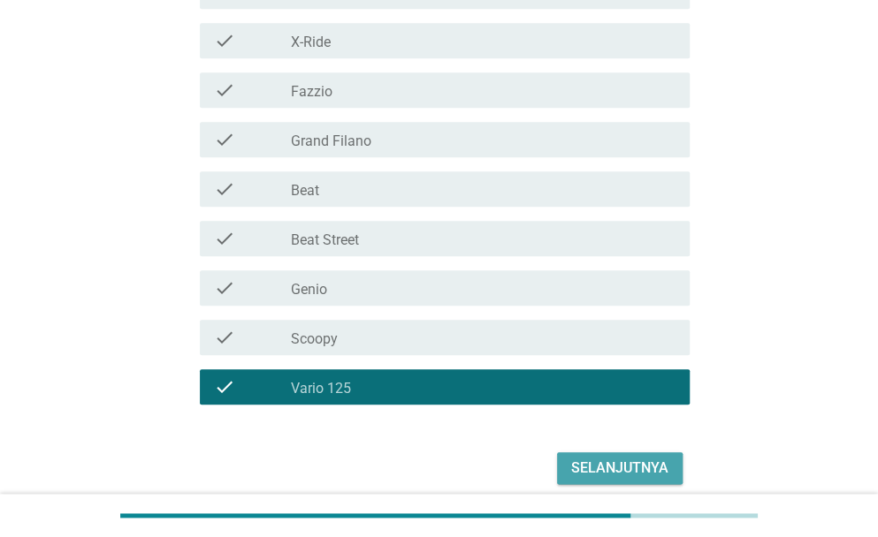
click at [635, 475] on div "Selanjutnya" at bounding box center [619, 468] width 97 height 21
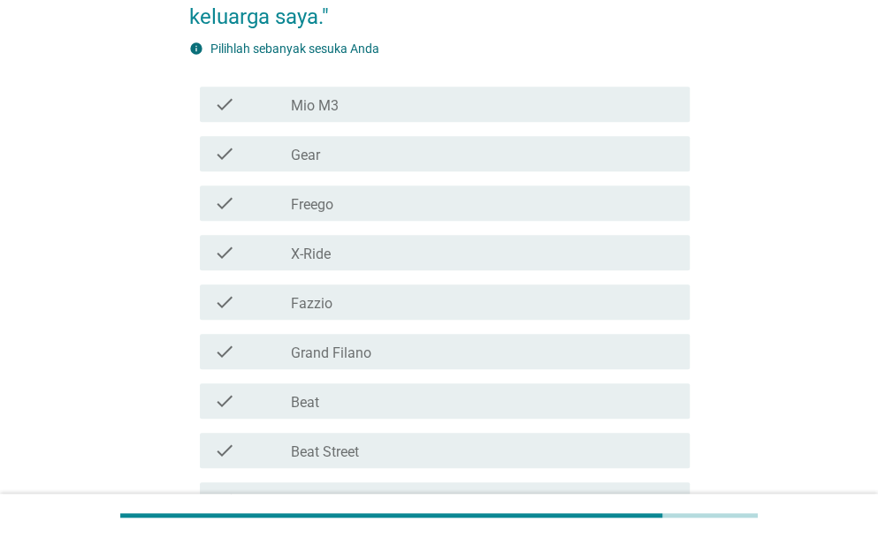
scroll to position [442, 0]
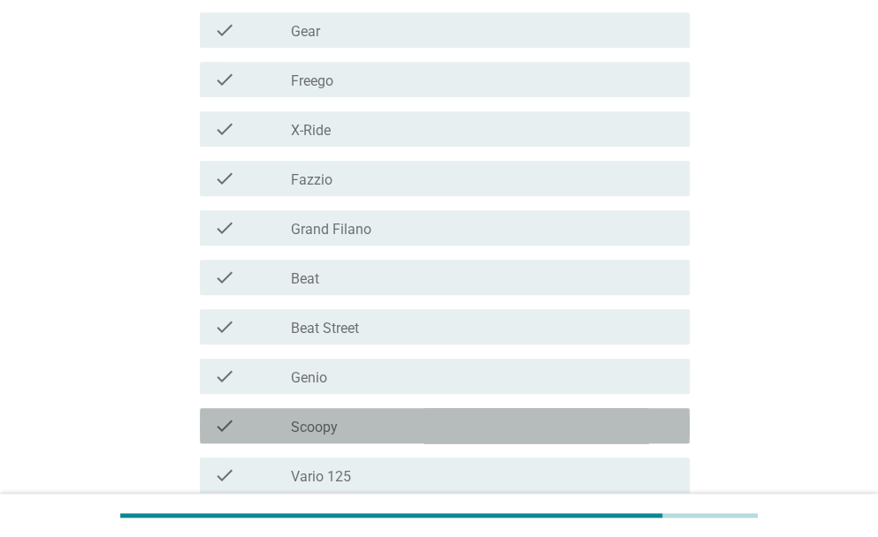
click at [327, 416] on div "check_box_outline_blank Scoopy" at bounding box center [483, 425] width 384 height 21
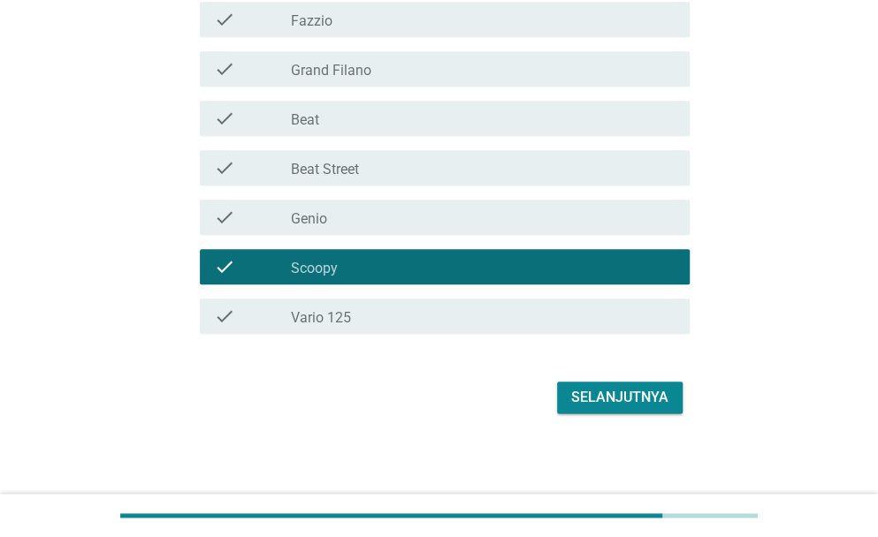
scroll to position [604, 0]
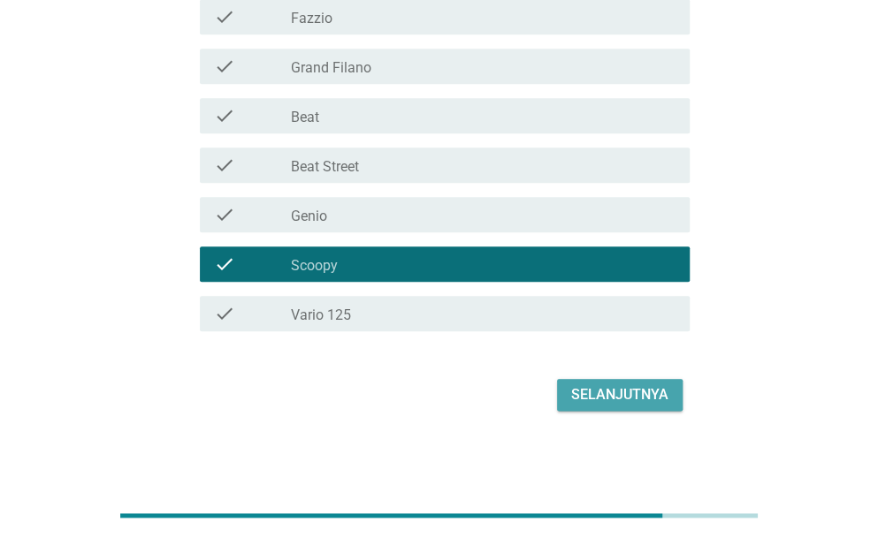
click at [600, 395] on div "Selanjutnya" at bounding box center [619, 394] width 97 height 21
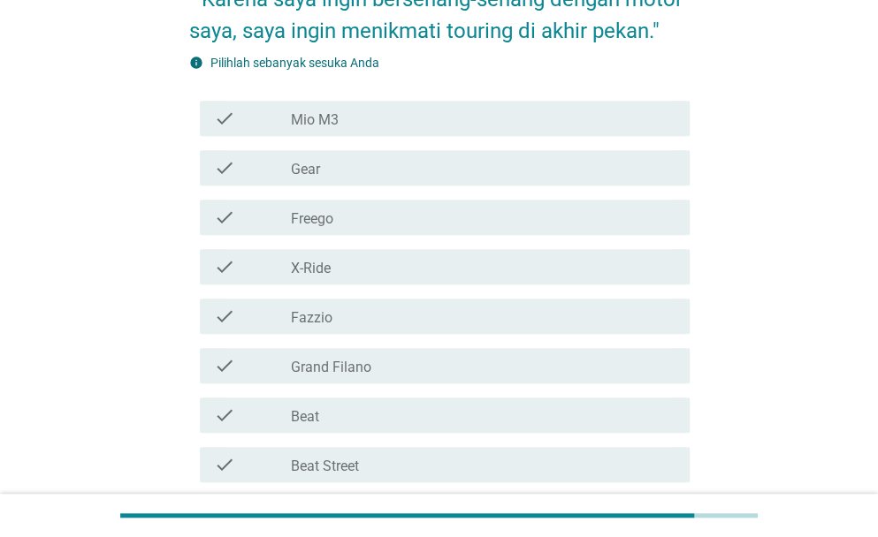
scroll to position [354, 0]
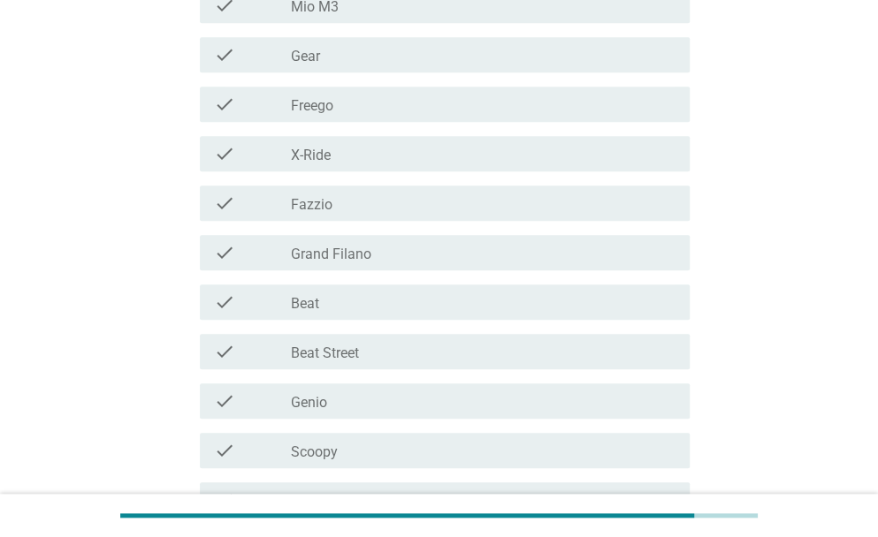
click at [343, 352] on label "Beat Street" at bounding box center [325, 354] width 68 height 18
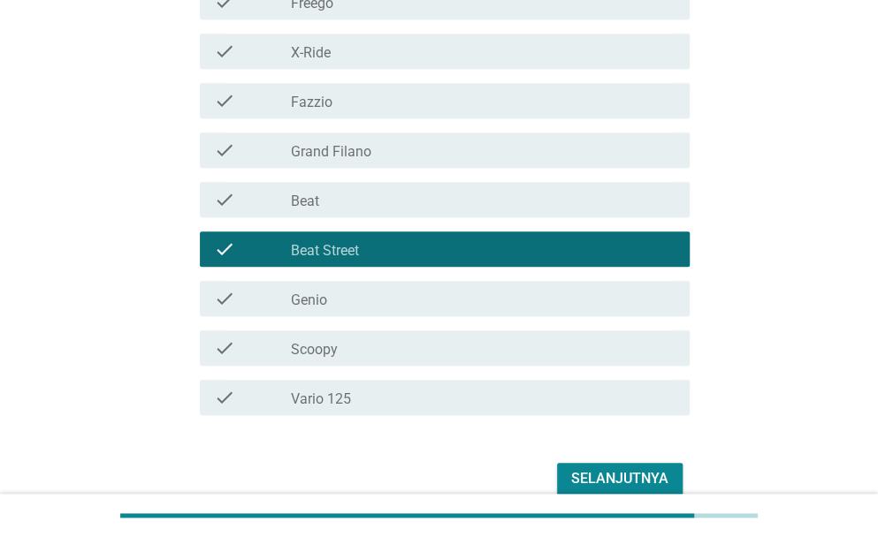
scroll to position [540, 0]
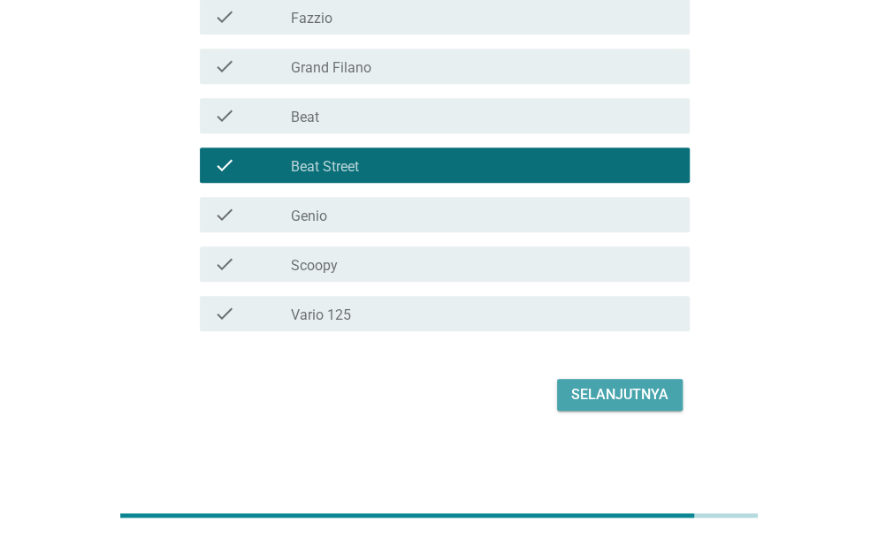
click at [638, 381] on button "Selanjutnya" at bounding box center [619, 395] width 125 height 32
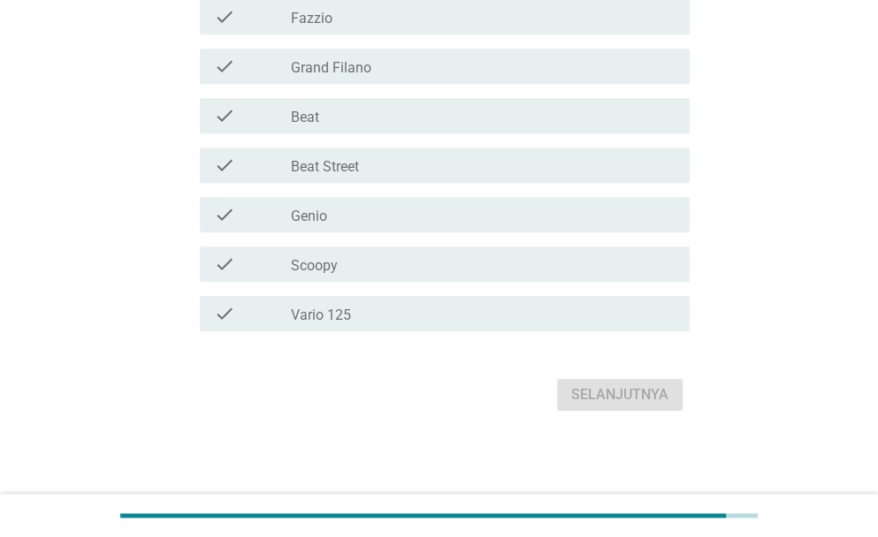
scroll to position [0, 0]
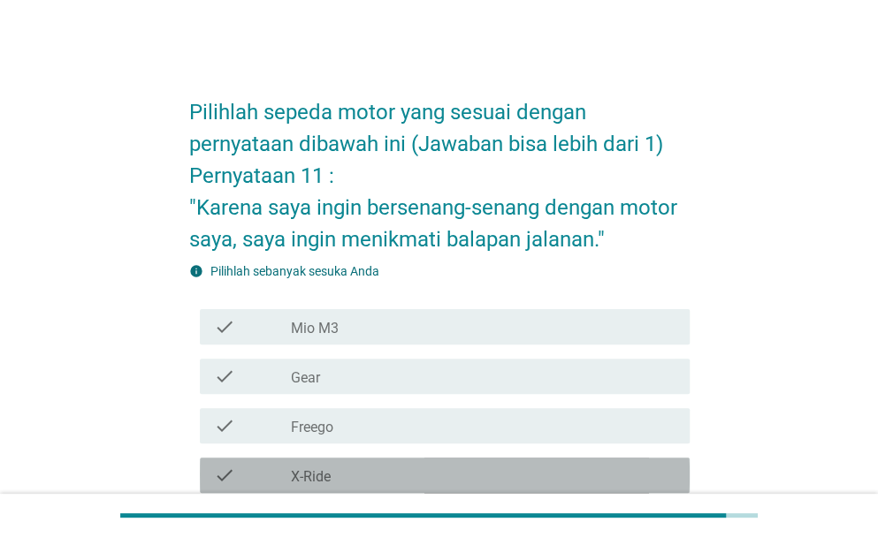
click at [316, 462] on div "check check_box_outline_blank X-Ride" at bounding box center [445, 475] width 490 height 35
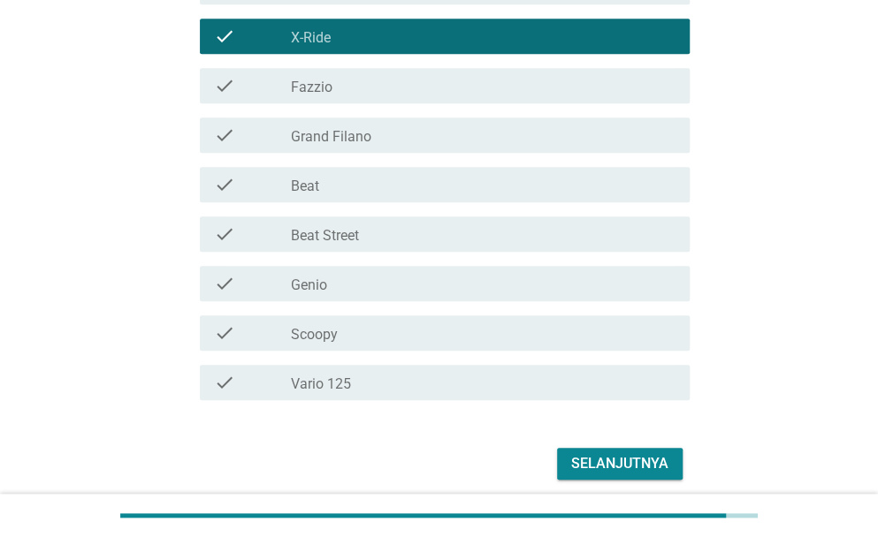
scroll to position [508, 0]
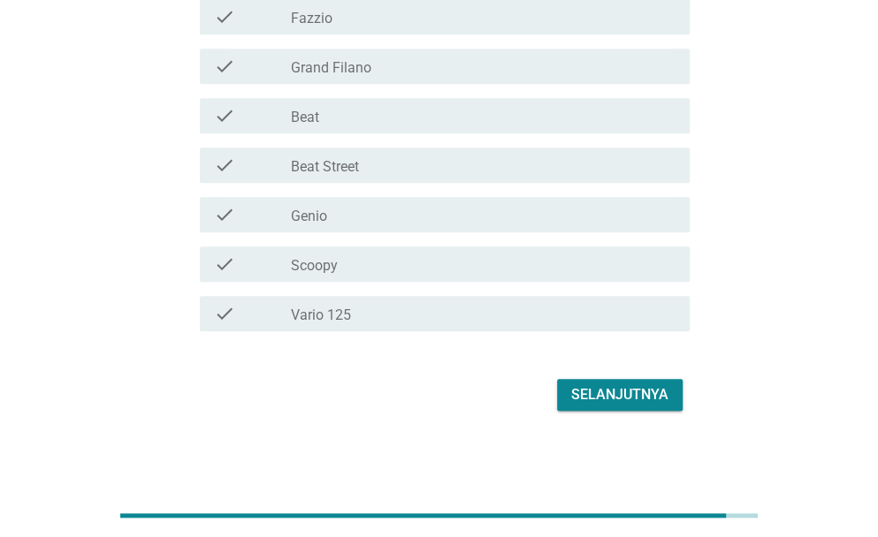
click at [633, 396] on div "Selanjutnya" at bounding box center [619, 394] width 97 height 21
